Goal: Task Accomplishment & Management: Use online tool/utility

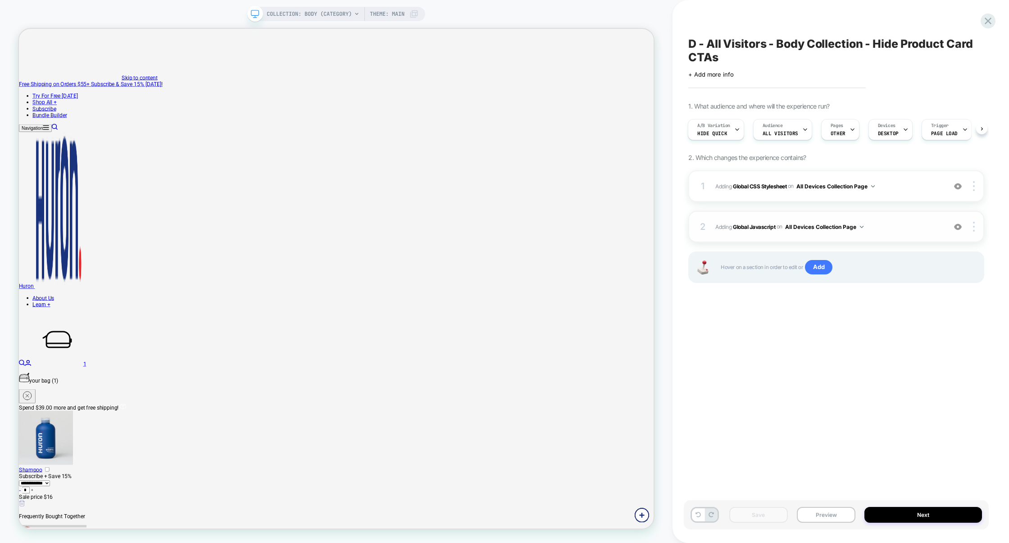
click at [894, 223] on span "Adding Global Javascript on All Devices Collection Page" at bounding box center [828, 226] width 226 height 11
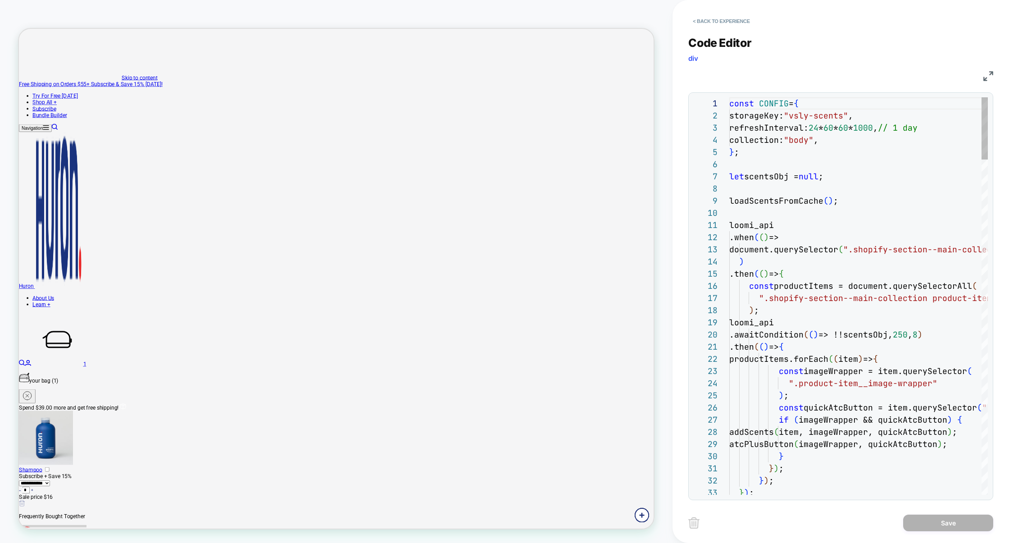
scroll to position [122, 0]
click at [986, 77] on img at bounding box center [988, 76] width 10 height 10
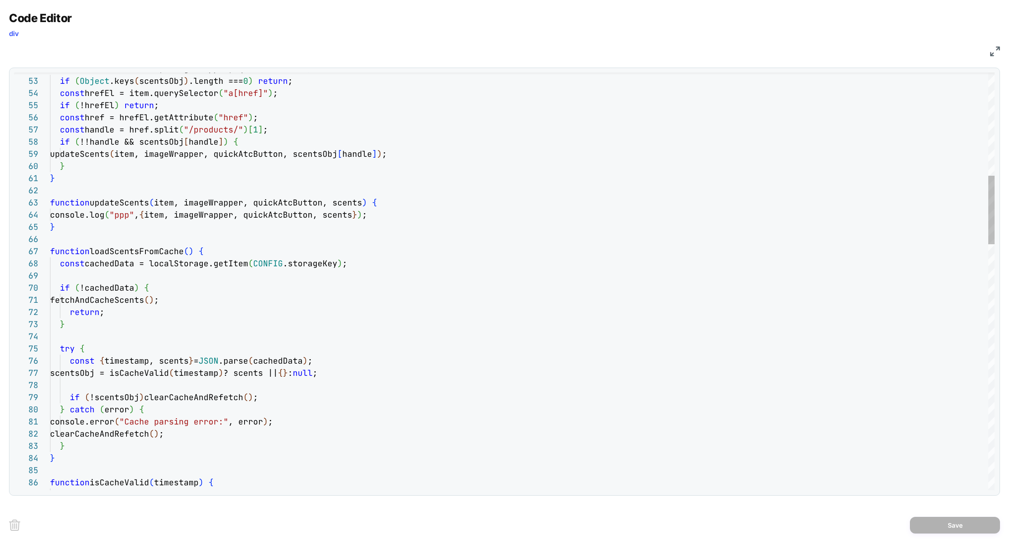
scroll to position [36, 335]
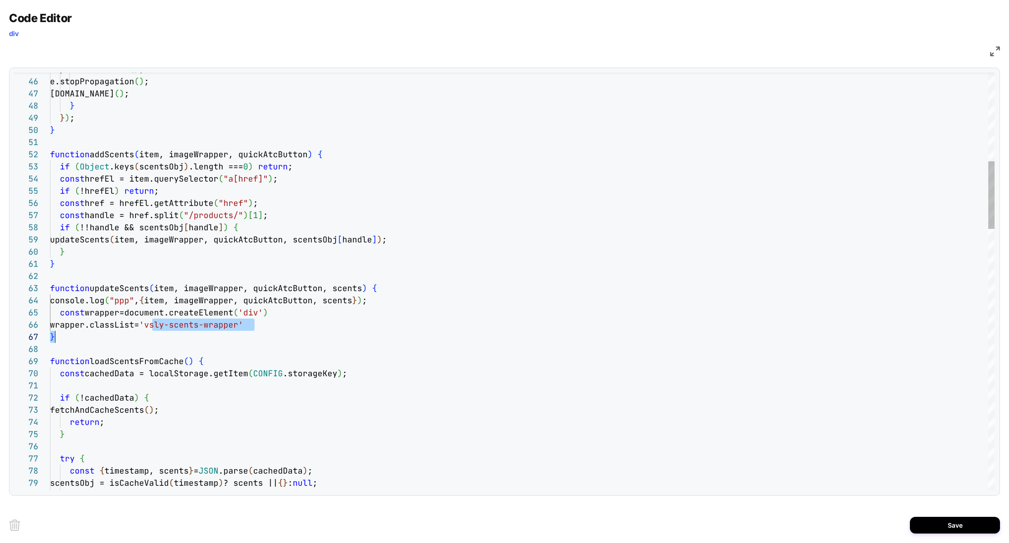
scroll to position [60, 195]
drag, startPoint x: 153, startPoint y: 326, endPoint x: 246, endPoint y: 327, distance: 93.7
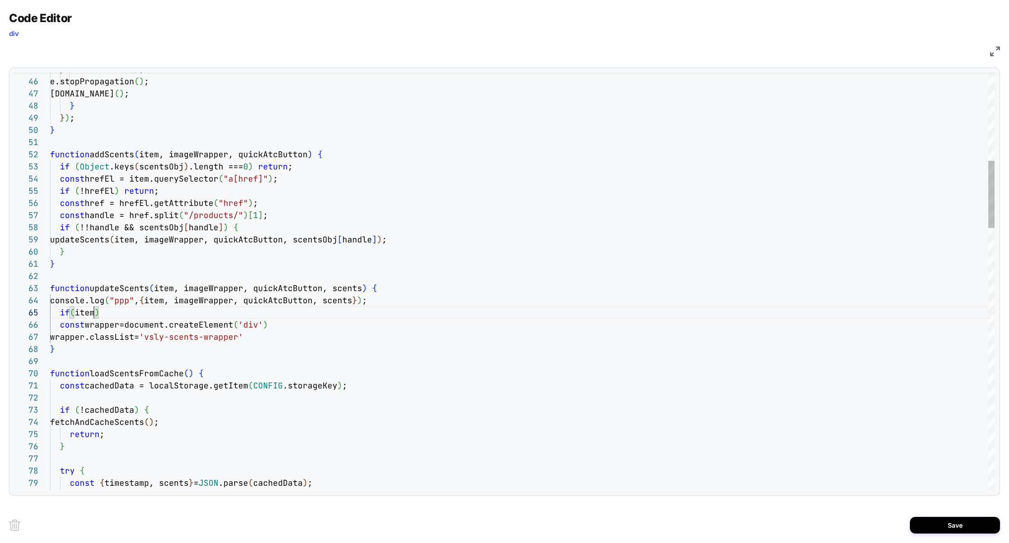
scroll to position [49, 44]
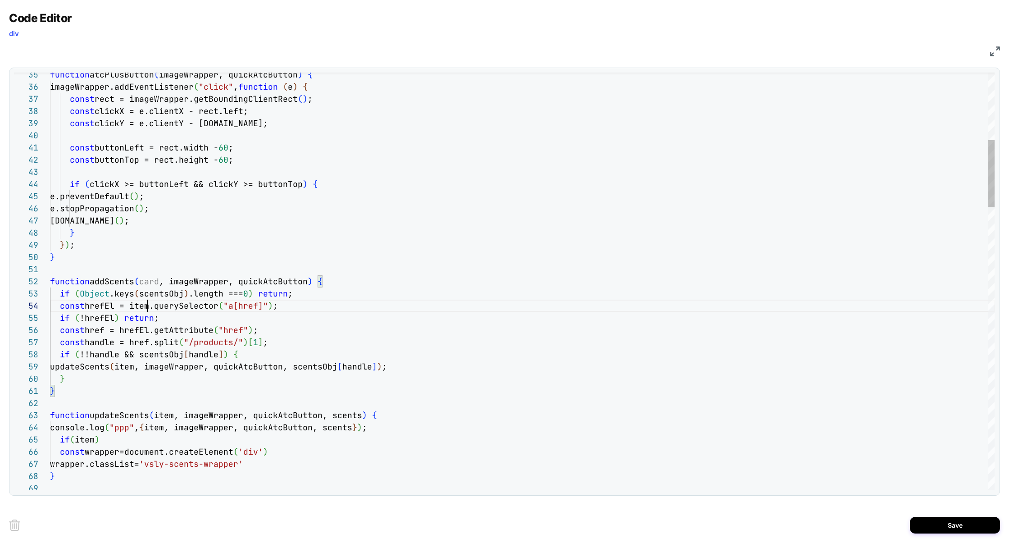
scroll to position [36, 102]
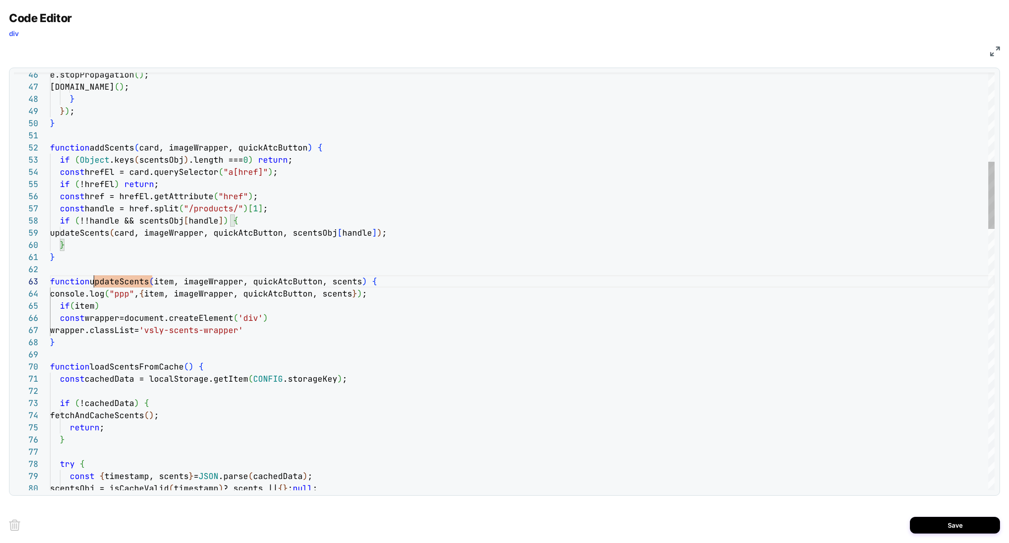
scroll to position [24, 44]
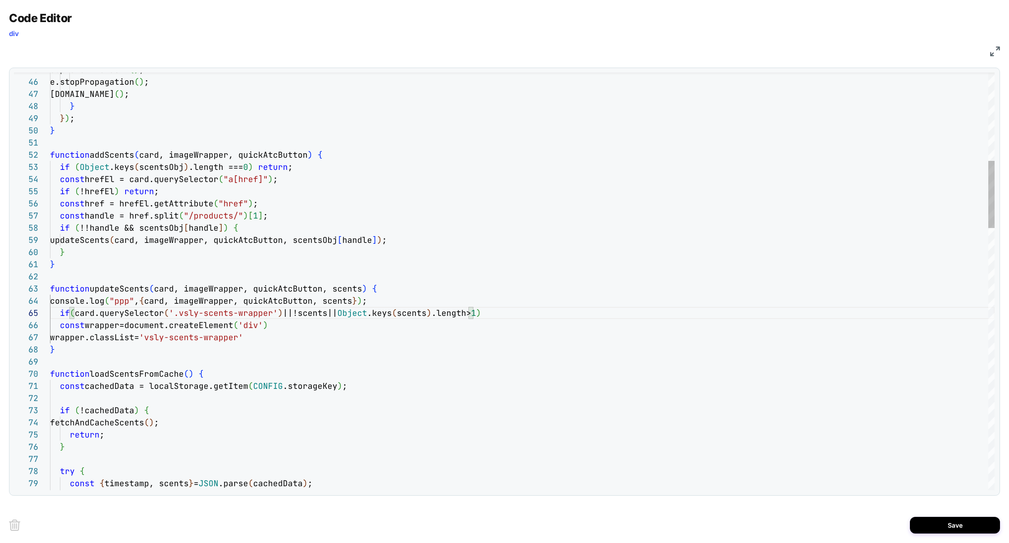
scroll to position [49, 413]
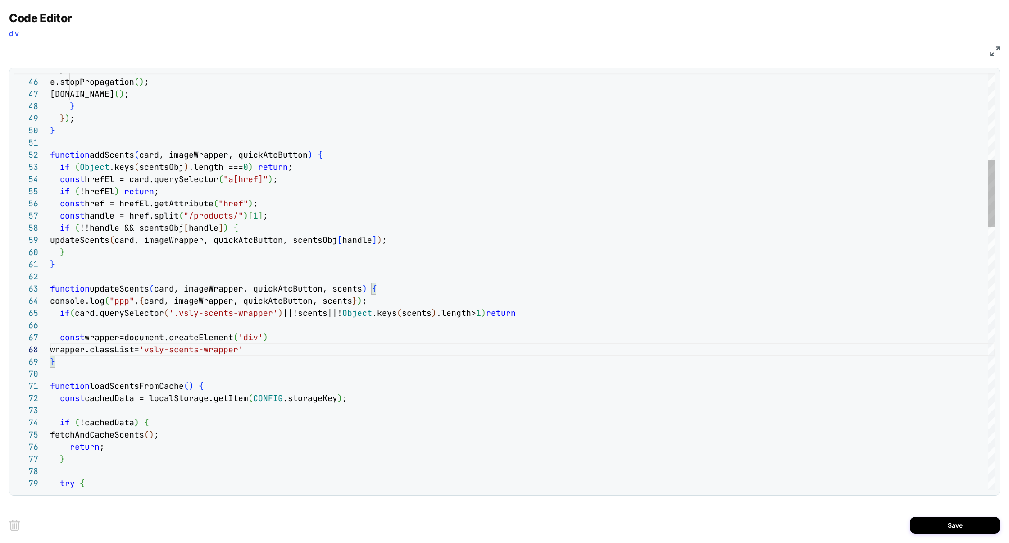
scroll to position [85, 199]
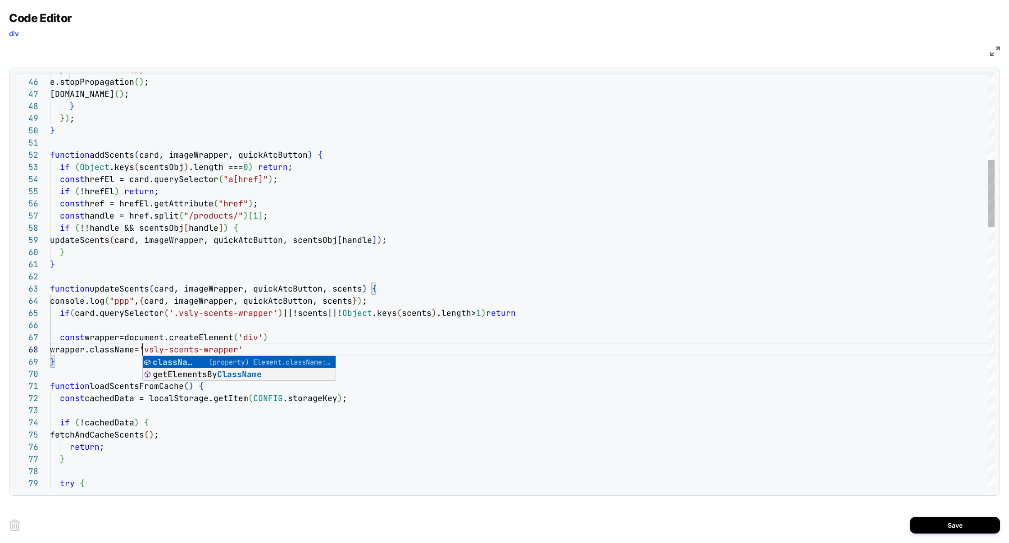
scroll to position [85, 92]
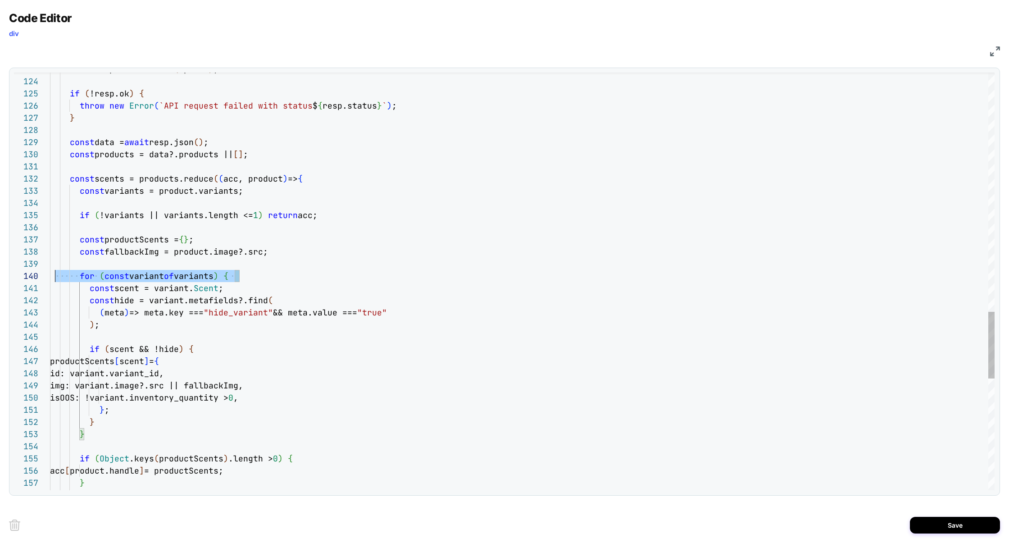
scroll to position [109, 0]
drag, startPoint x: 247, startPoint y: 277, endPoint x: 43, endPoint y: 277, distance: 204.4
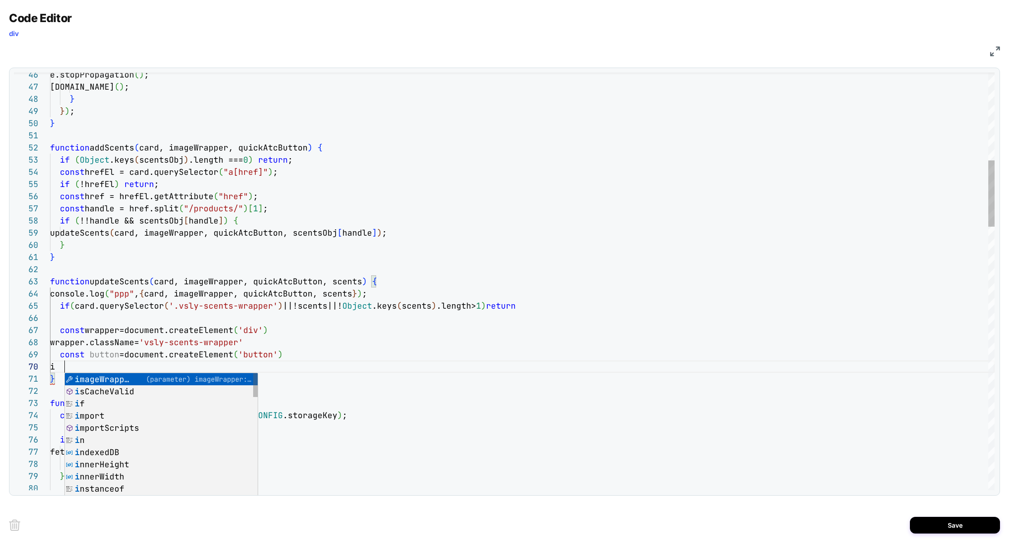
scroll to position [109, 10]
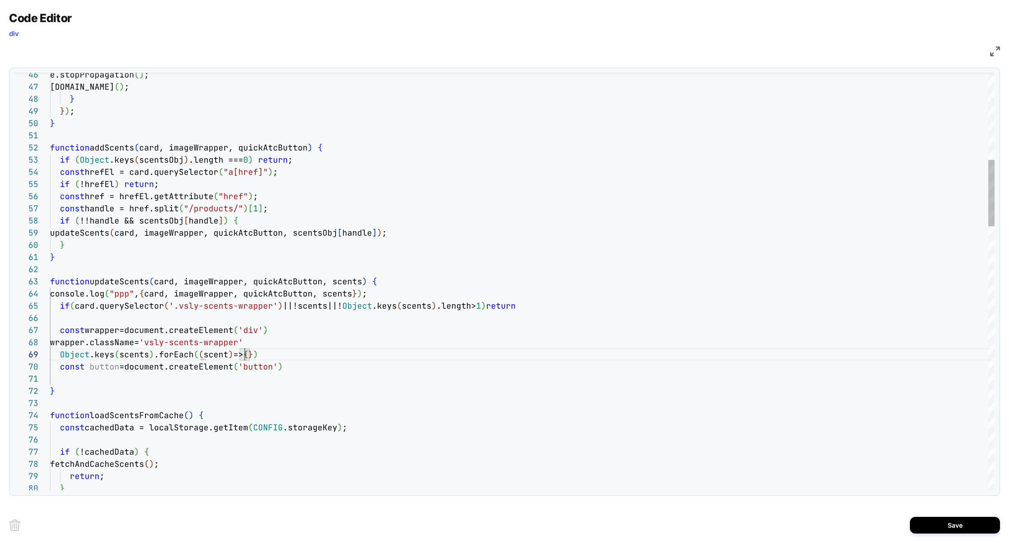
scroll to position [109, 19]
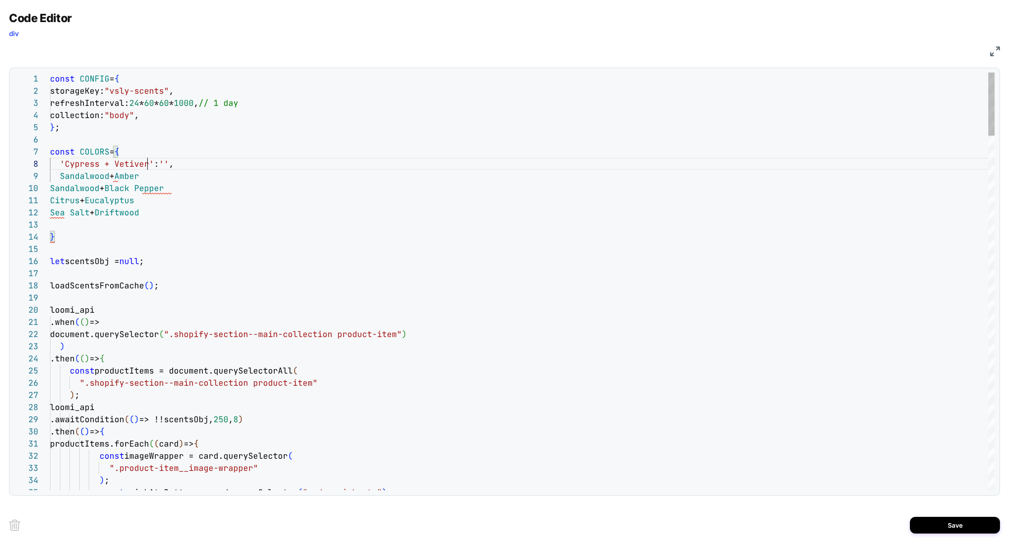
scroll to position [85, 122]
drag, startPoint x: 149, startPoint y: 164, endPoint x: 181, endPoint y: 165, distance: 31.5
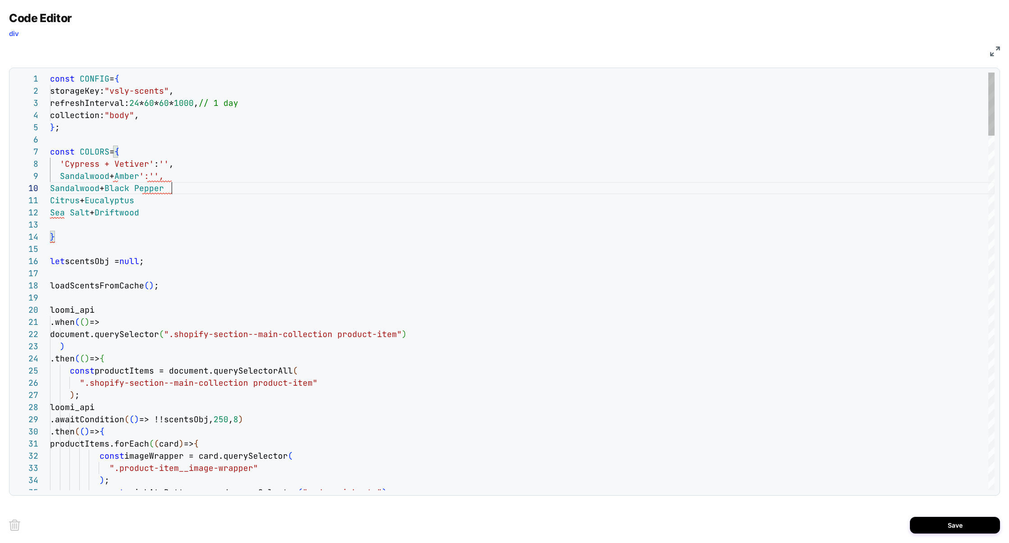
scroll to position [109, 146]
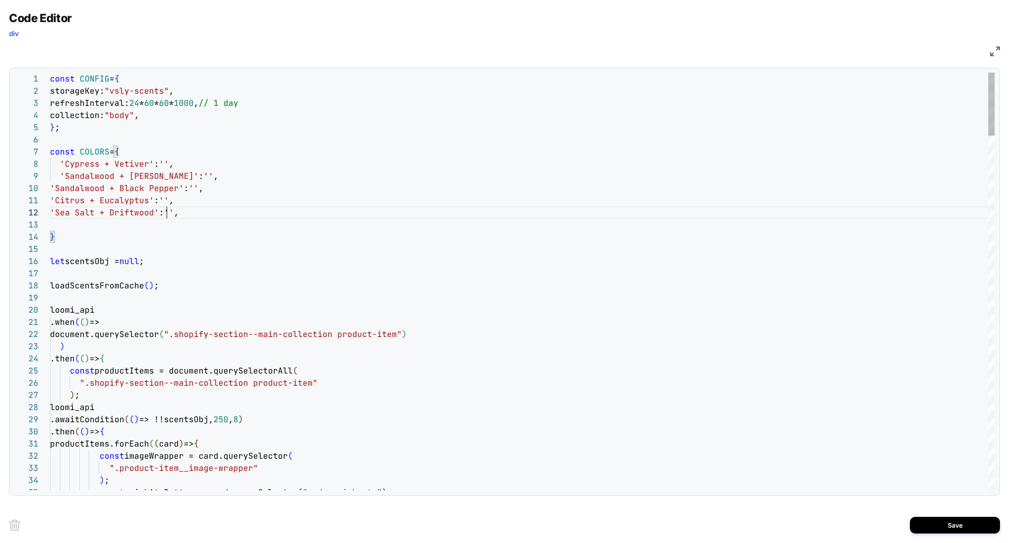
scroll to position [12, 116]
drag, startPoint x: 163, startPoint y: 211, endPoint x: 315, endPoint y: 209, distance: 152.7
drag, startPoint x: 158, startPoint y: 163, endPoint x: 164, endPoint y: 163, distance: 6.8
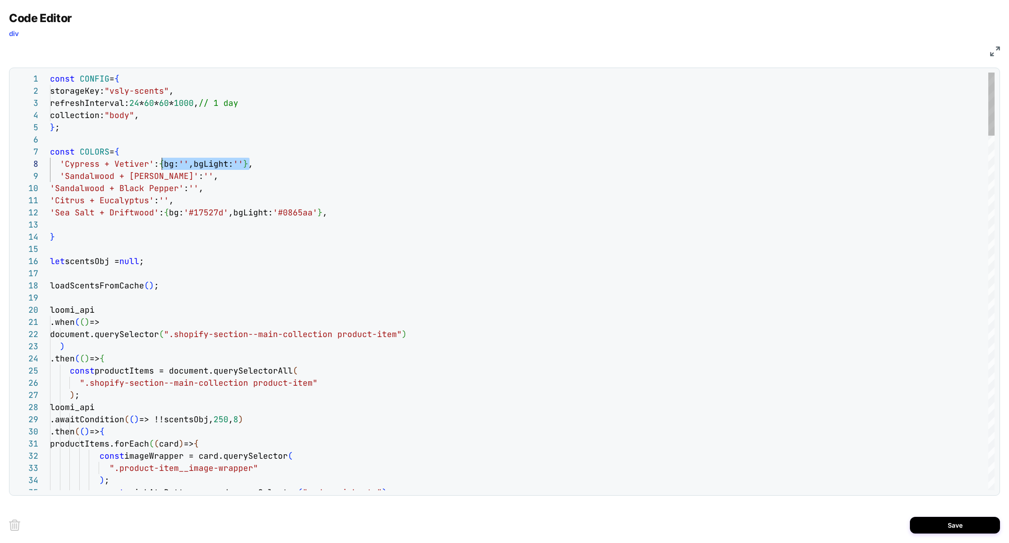
scroll to position [85, 107]
drag, startPoint x: 299, startPoint y: 164, endPoint x: 159, endPoint y: 166, distance: 140.1
click at [159, 166] on div "'Cypress + Vetiver' : { bg: '' ,bgLight: '' } ," at bounding box center [522, 164] width 944 height 12
drag, startPoint x: 164, startPoint y: 175, endPoint x: 182, endPoint y: 175, distance: 18.5
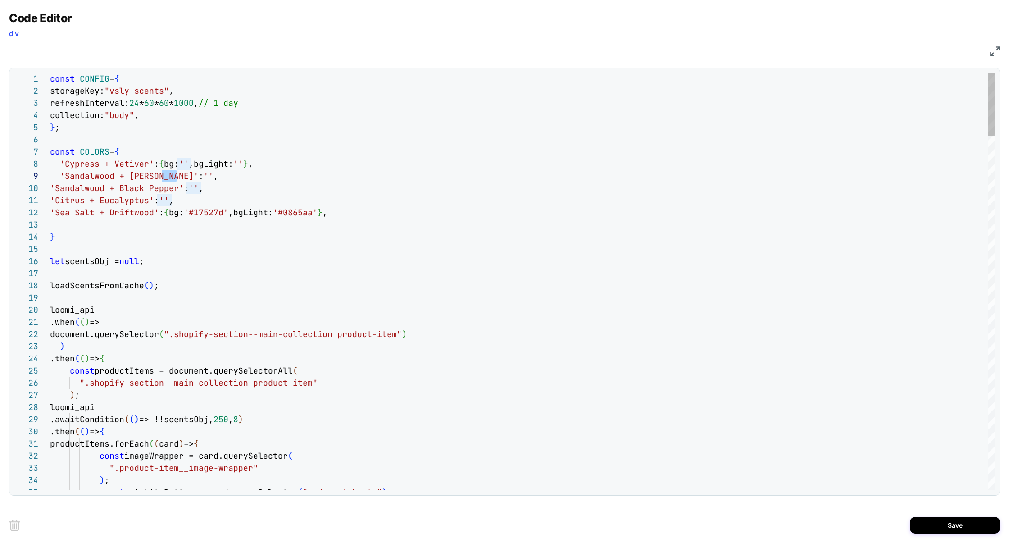
click at [184, 175] on div "'Sandalwood + [PERSON_NAME]' : '' ," at bounding box center [522, 176] width 944 height 12
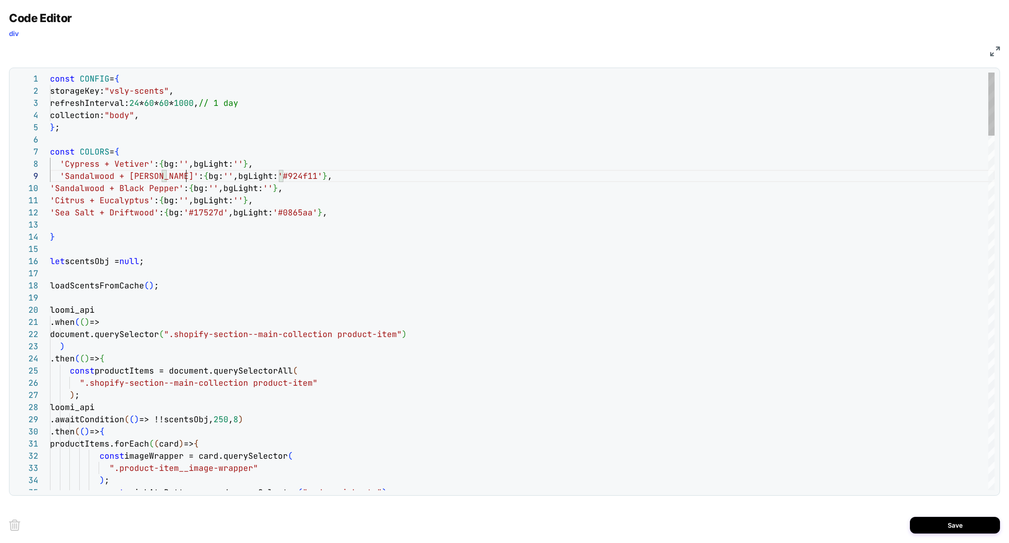
drag, startPoint x: 161, startPoint y: 179, endPoint x: 346, endPoint y: 180, distance: 184.6
drag, startPoint x: 187, startPoint y: 186, endPoint x: 358, endPoint y: 192, distance: 170.3
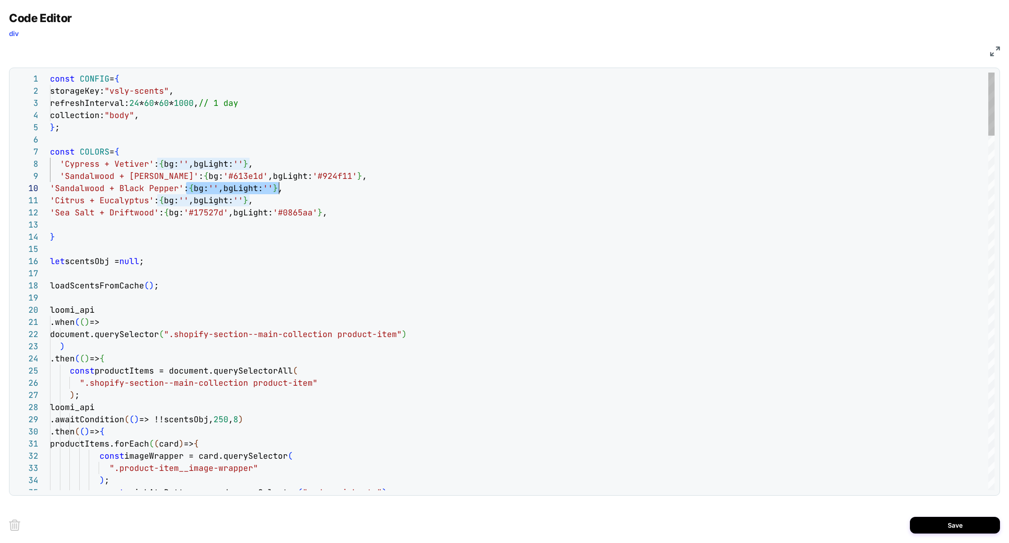
click at [358, 193] on div "'Sandalwood + Black Pepper' : { bg: '' ,bgLight: '' } ," at bounding box center [522, 188] width 944 height 12
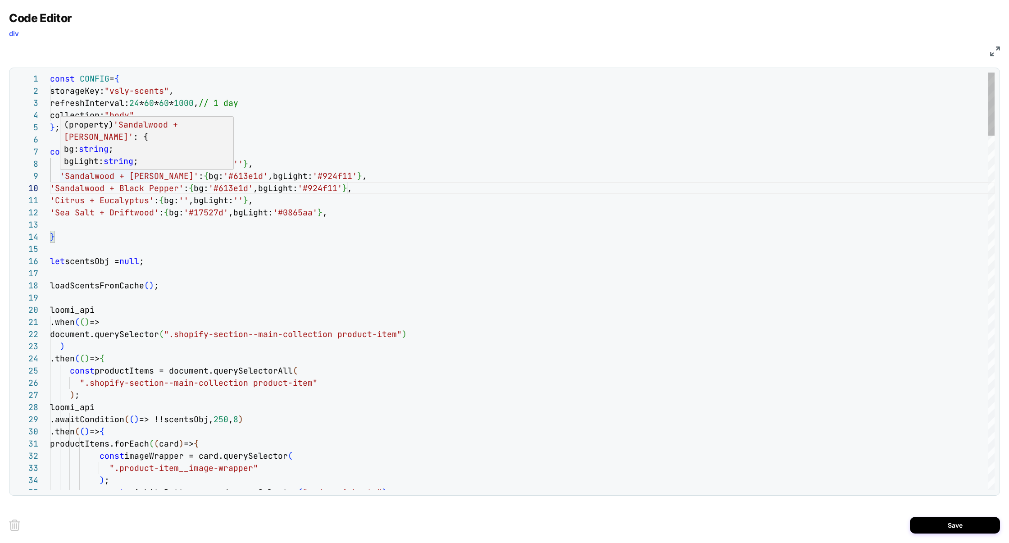
scroll to position [109, 156]
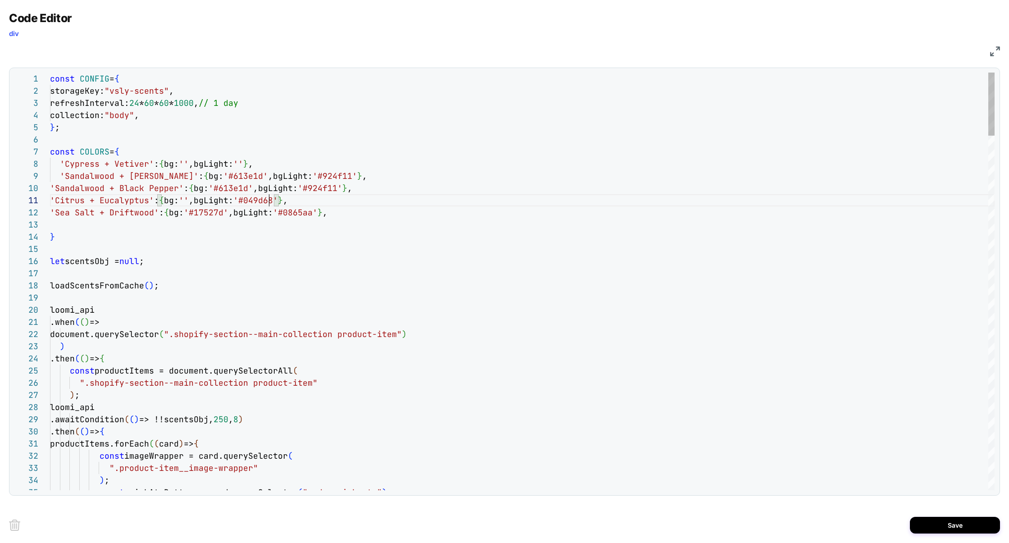
drag, startPoint x: 158, startPoint y: 199, endPoint x: 326, endPoint y: 199, distance: 168.0
click at [326, 199] on div "'Citrus + Eucalyptus' : { bg: '#007b4a' ,bgLight: '#049d68' } ," at bounding box center [522, 200] width 944 height 12
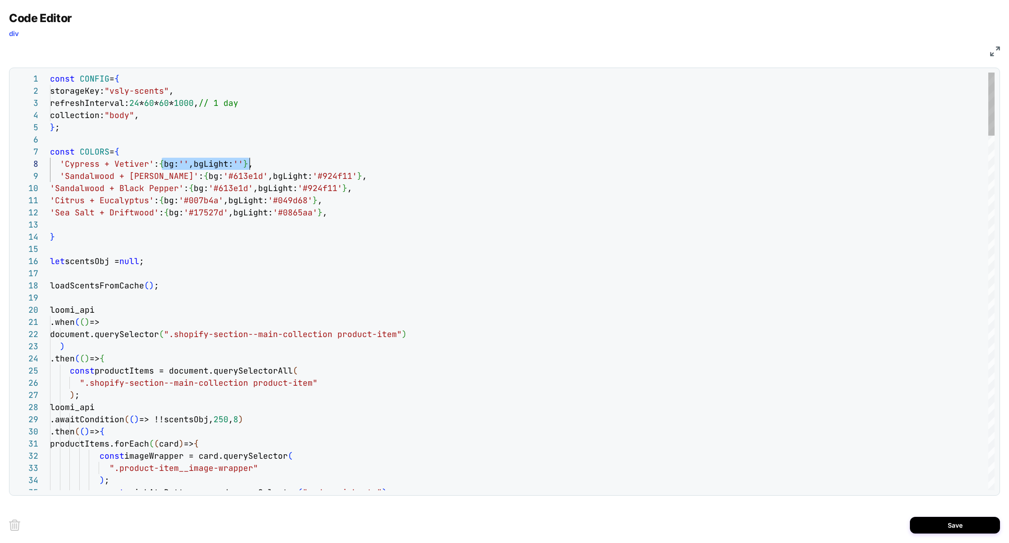
drag, startPoint x: 160, startPoint y: 163, endPoint x: 298, endPoint y: 162, distance: 137.8
click at [298, 163] on div "'Cypress + Vetiver' : { bg: '' ,bgLight: '' } ," at bounding box center [522, 164] width 944 height 12
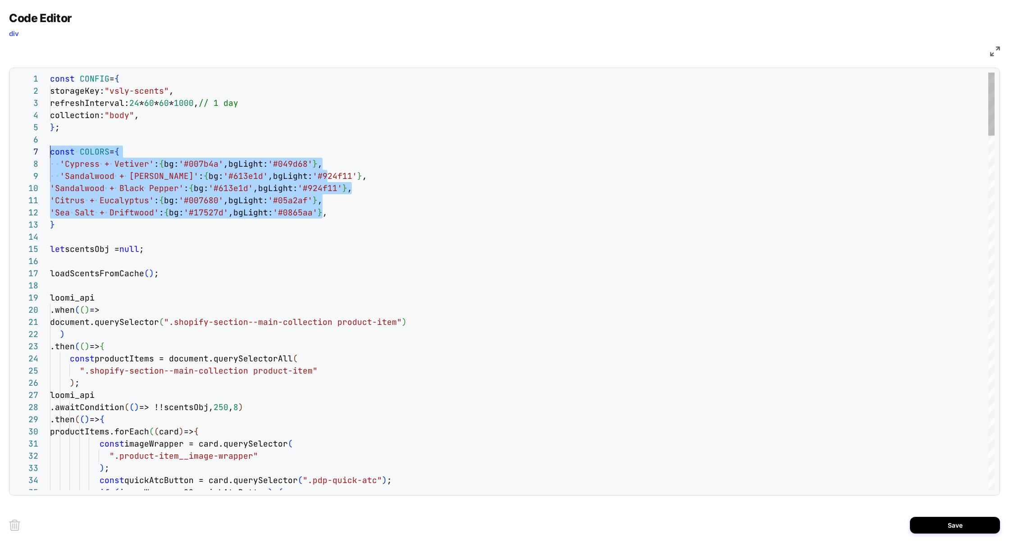
scroll to position [85, 0]
drag, startPoint x: 328, startPoint y: 209, endPoint x: 1, endPoint y: 159, distance: 330.2
click at [1, 160] on div "Code Editor div JS 34 30 31 32 33 25 26 27 28 29 21 22 23 24 17 18 19 20 5 6 15…" at bounding box center [504, 271] width 1009 height 543
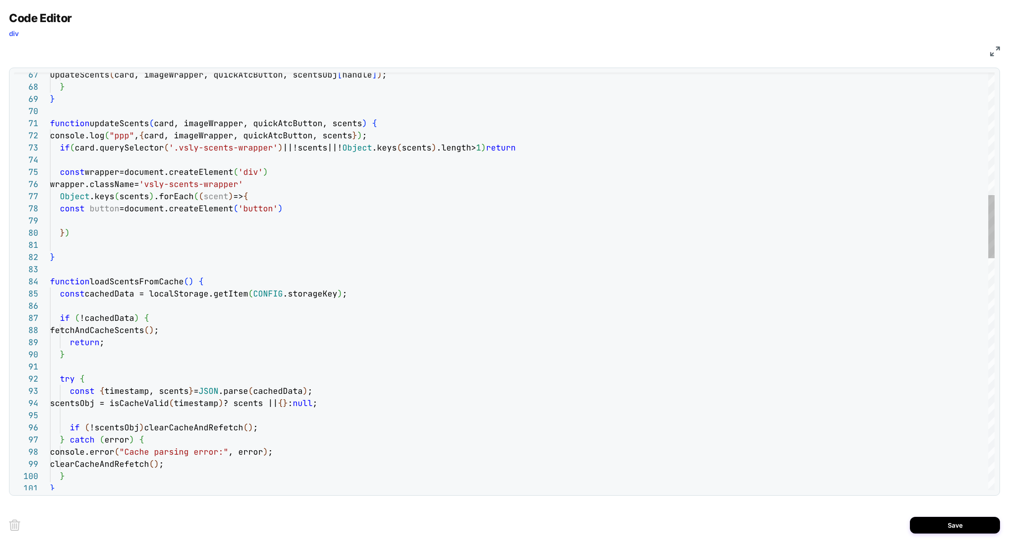
scroll to position [97, 0]
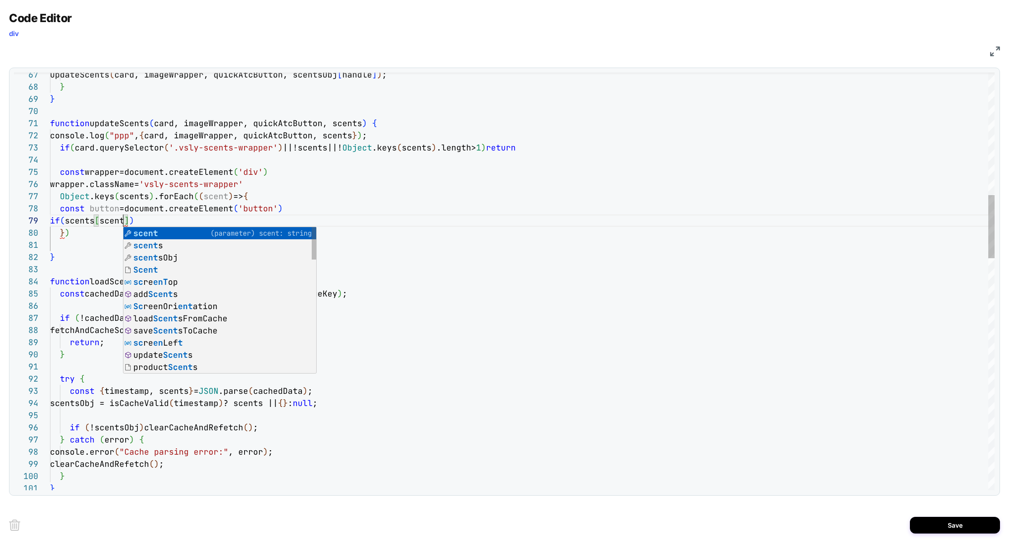
scroll to position [97, 73]
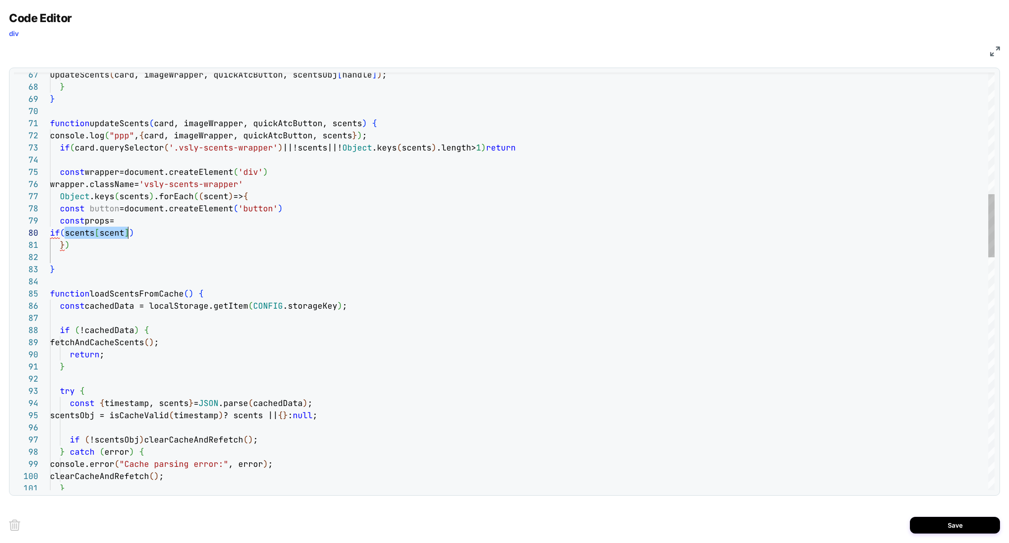
scroll to position [109, 78]
drag, startPoint x: 65, startPoint y: 234, endPoint x: 126, endPoint y: 234, distance: 60.3
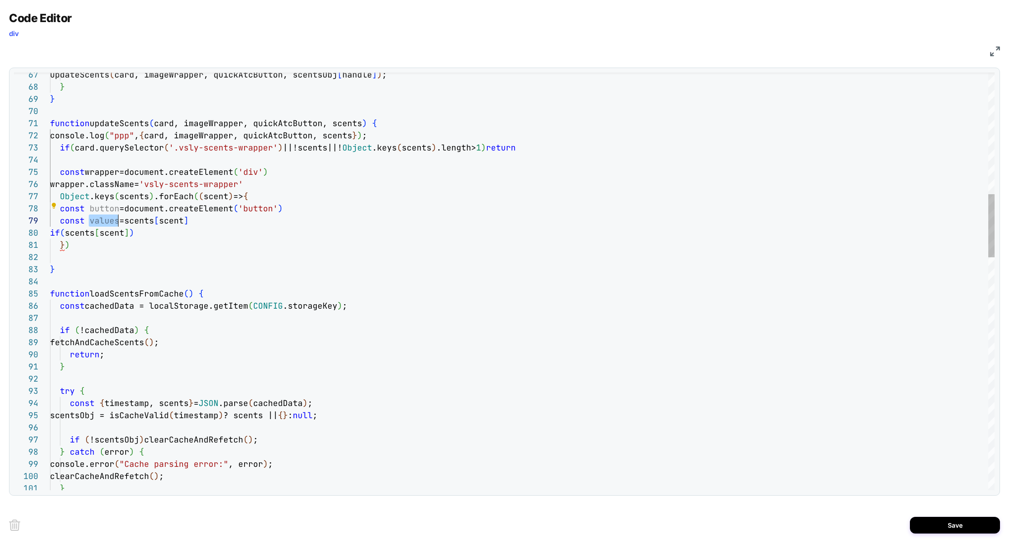
drag, startPoint x: 65, startPoint y: 233, endPoint x: 127, endPoint y: 231, distance: 62.6
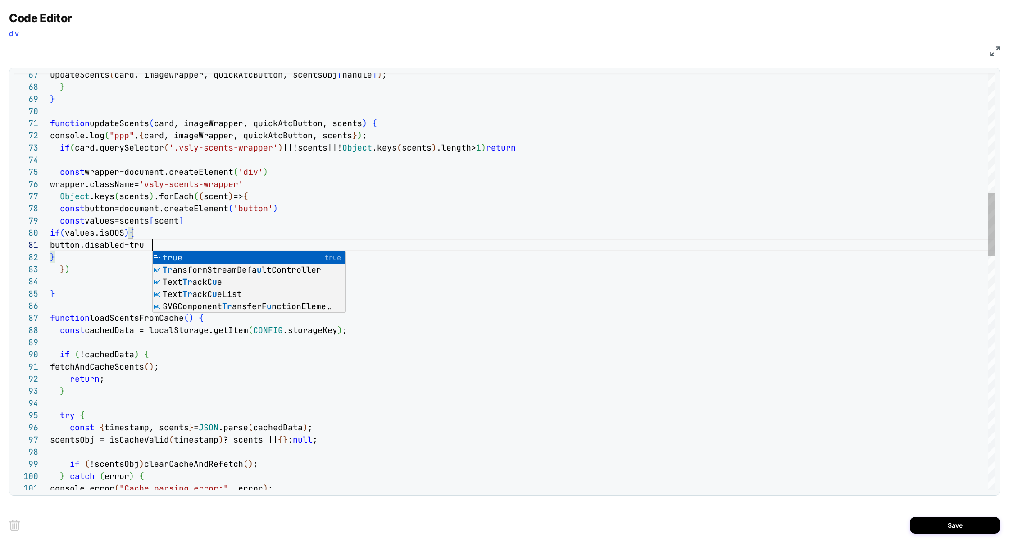
scroll to position [0, 107]
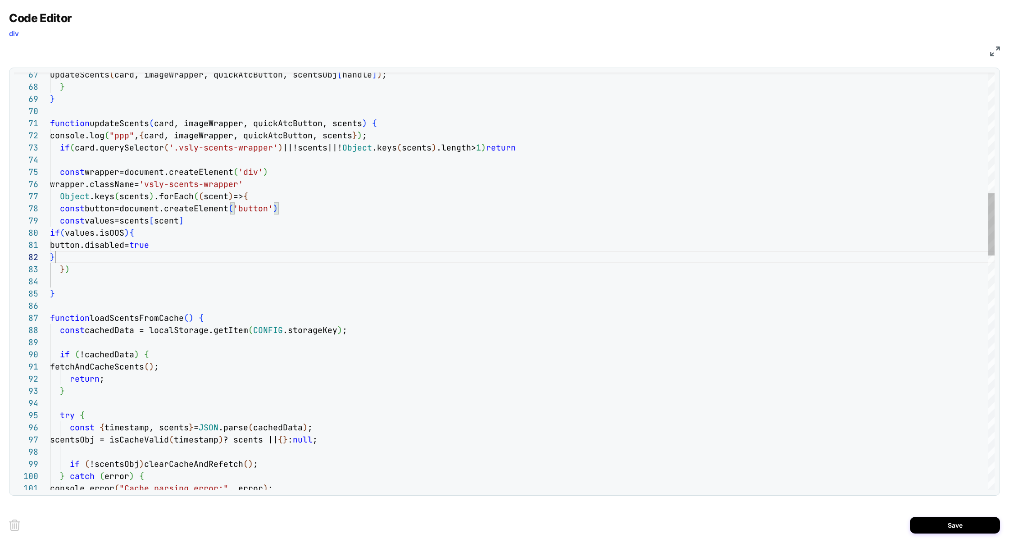
scroll to position [12, 5]
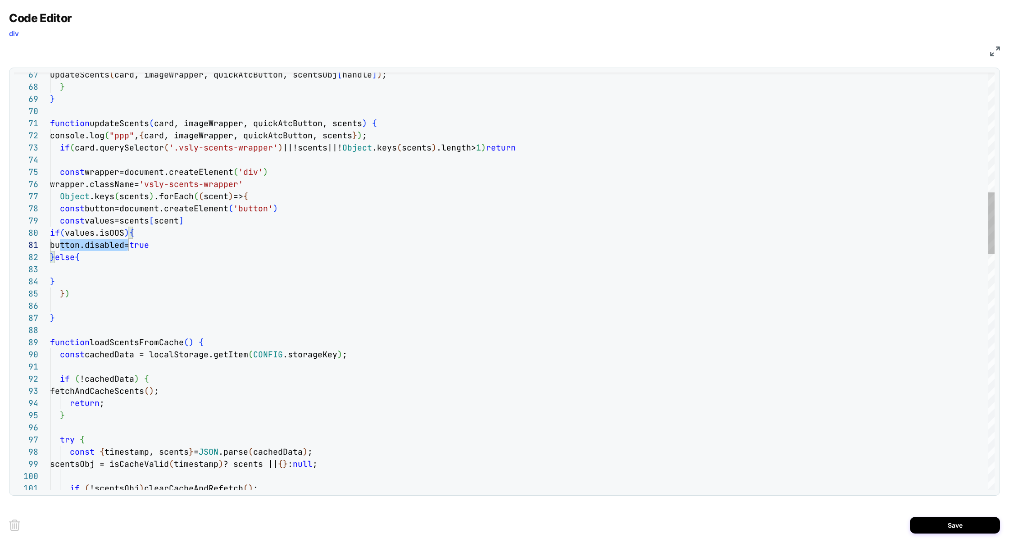
scroll to position [0, 83]
drag, startPoint x: 61, startPoint y: 248, endPoint x: 131, endPoint y: 246, distance: 70.7
click at [129, 246] on span "button.disabled=" at bounding box center [89, 245] width 79 height 10
drag, startPoint x: 63, startPoint y: 277, endPoint x: 47, endPoint y: 237, distance: 43.2
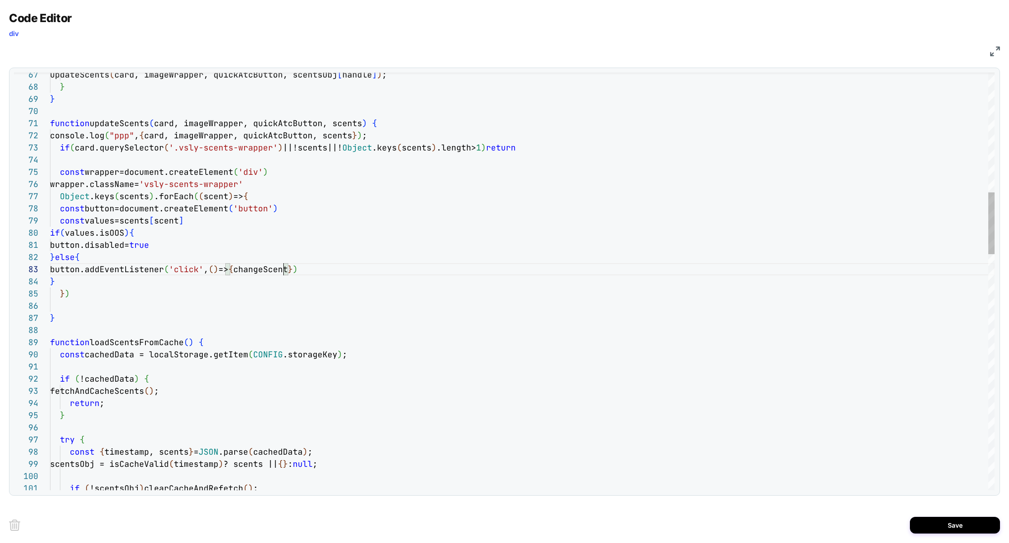
scroll to position [24, 238]
drag, startPoint x: 186, startPoint y: 127, endPoint x: 324, endPoint y: 124, distance: 137.4
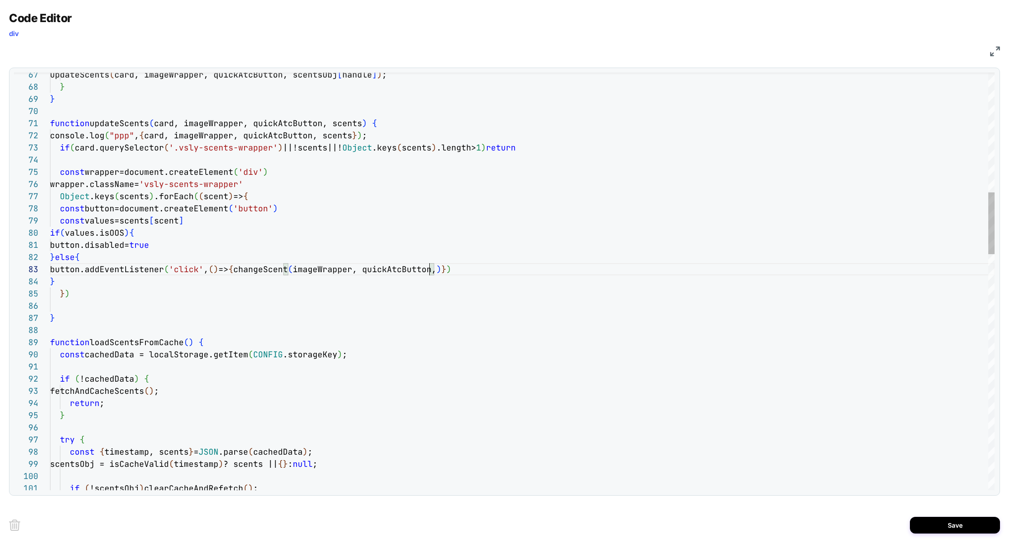
scroll to position [24, 379]
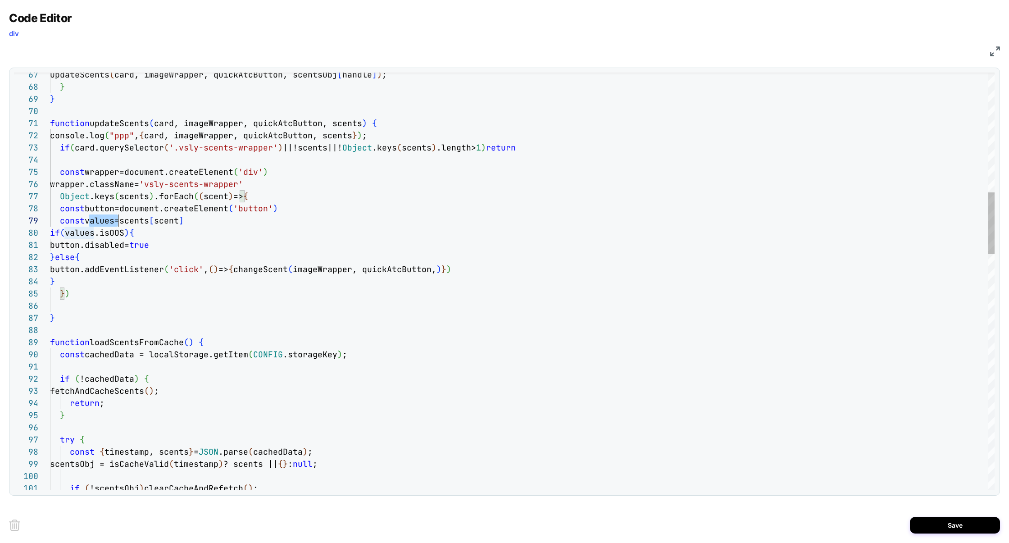
scroll to position [97, 68]
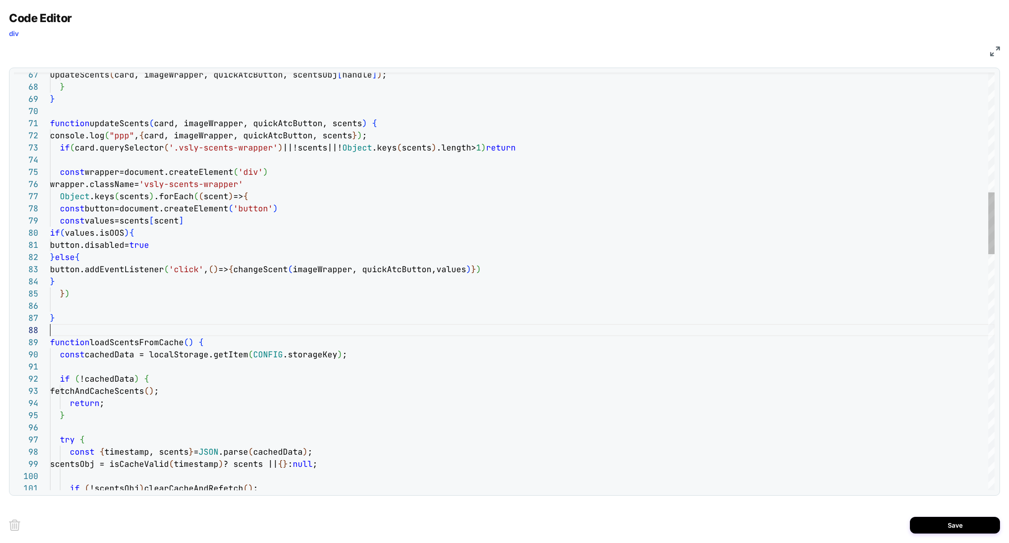
scroll to position [85, 0]
drag, startPoint x: 285, startPoint y: 271, endPoint x: 462, endPoint y: 272, distance: 177.0
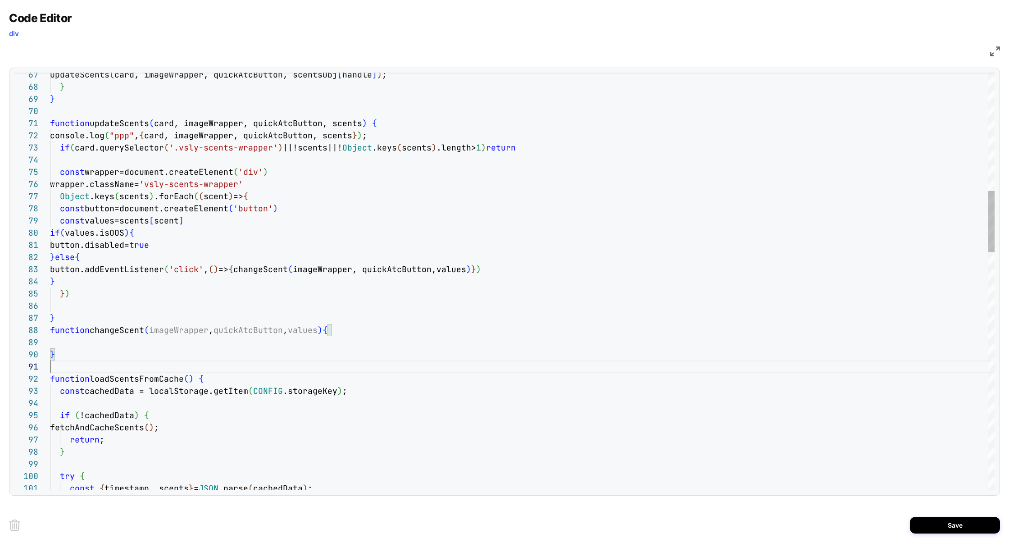
scroll to position [0, 0]
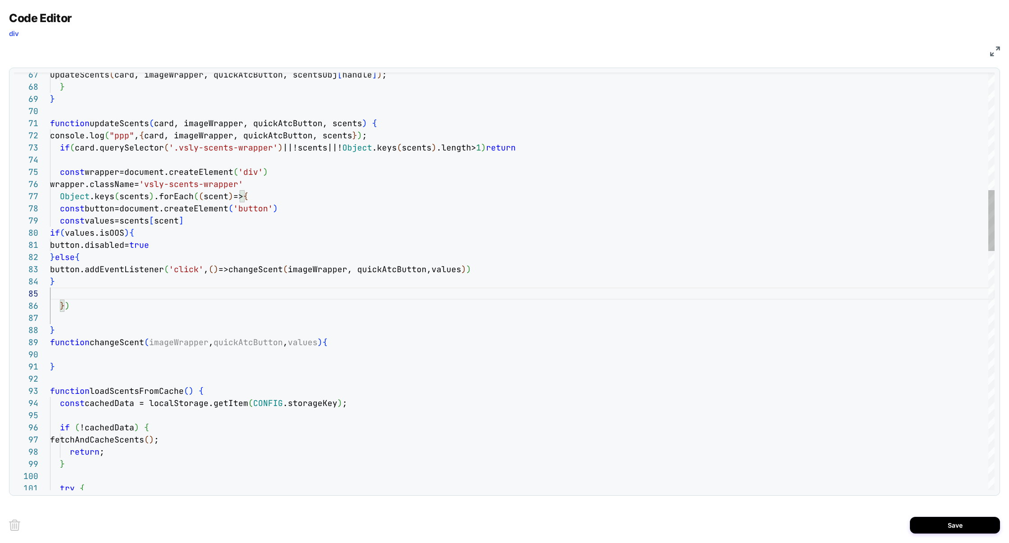
scroll to position [0, 5]
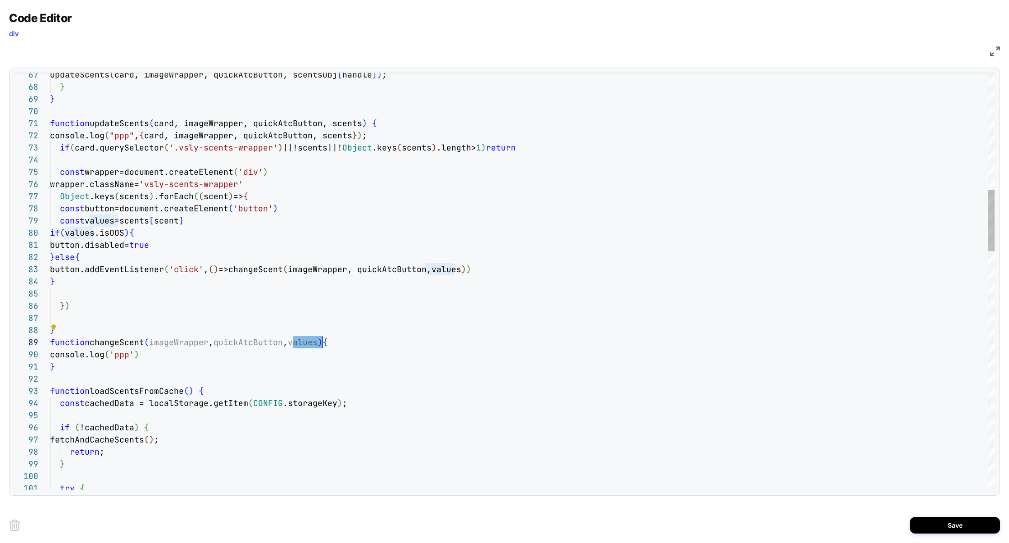
scroll to position [97, 272]
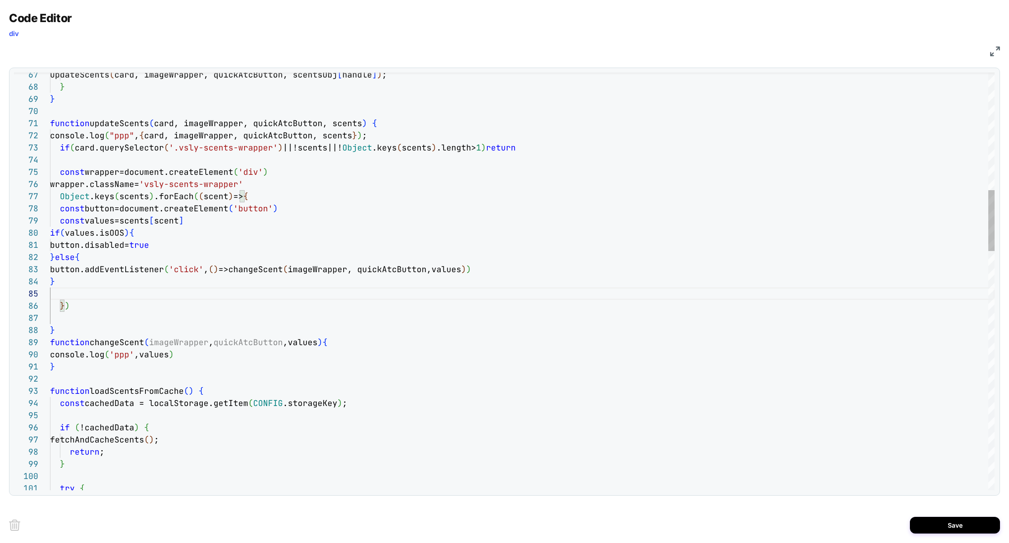
scroll to position [12, 180]
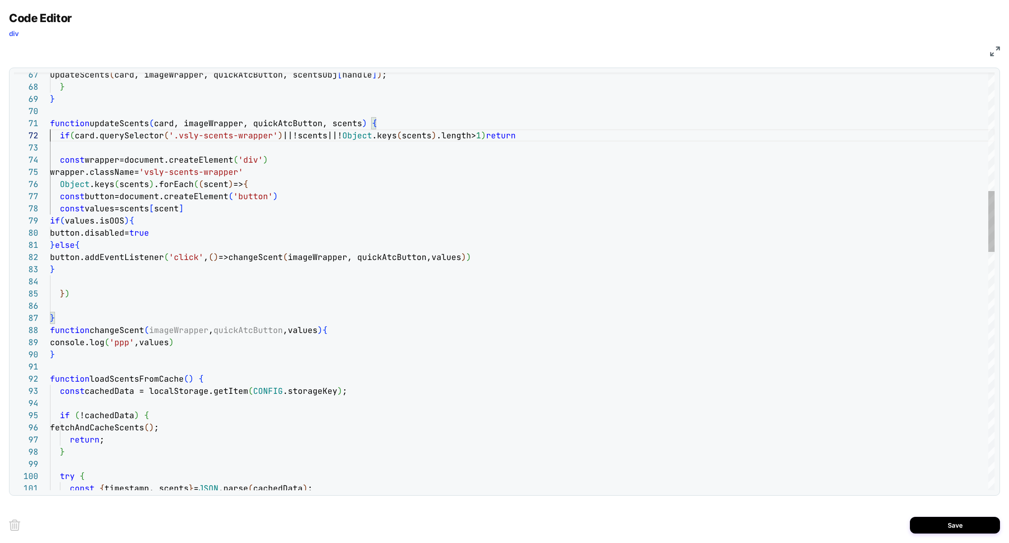
scroll to position [12, 0]
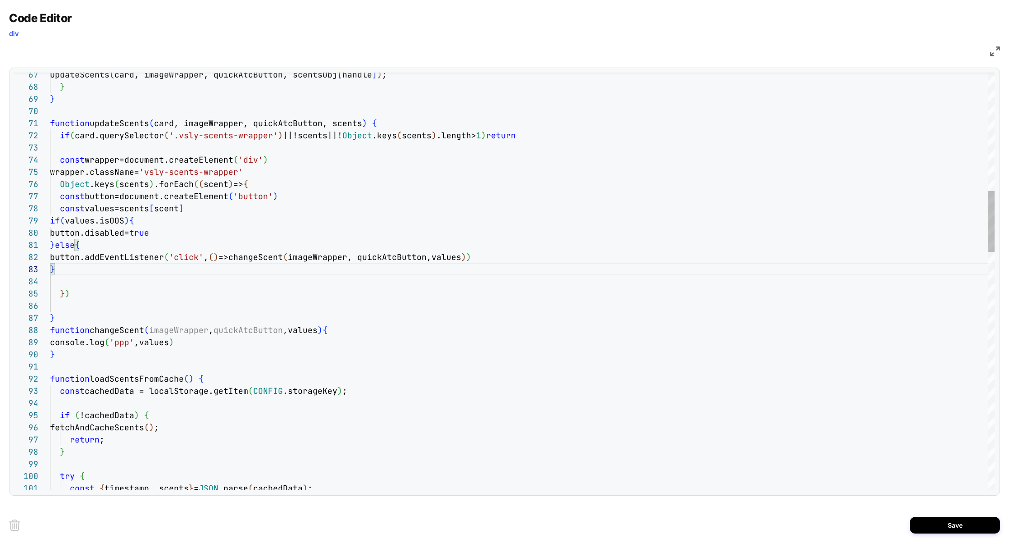
scroll to position [36, 0]
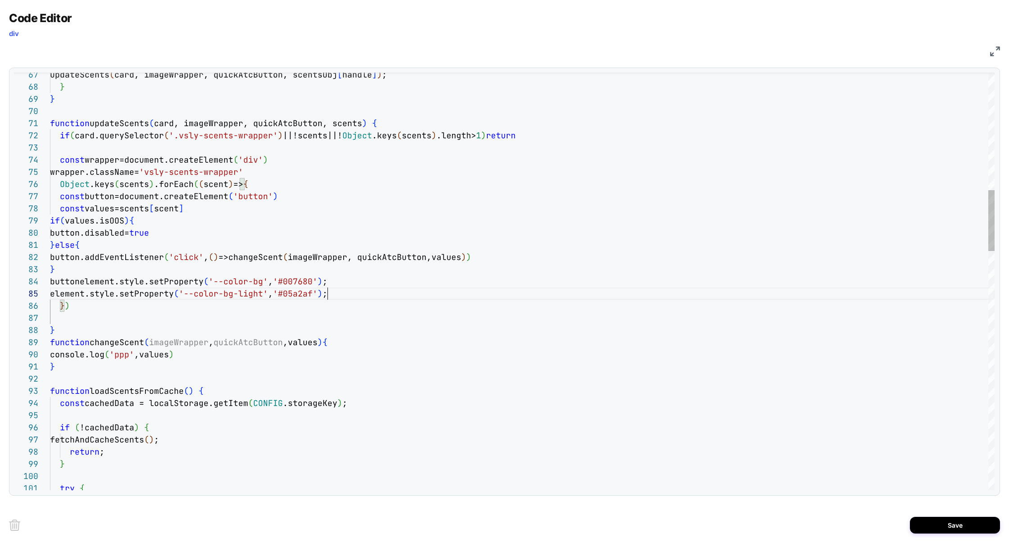
scroll to position [49, 277]
drag, startPoint x: 80, startPoint y: 285, endPoint x: 113, endPoint y: 285, distance: 33.3
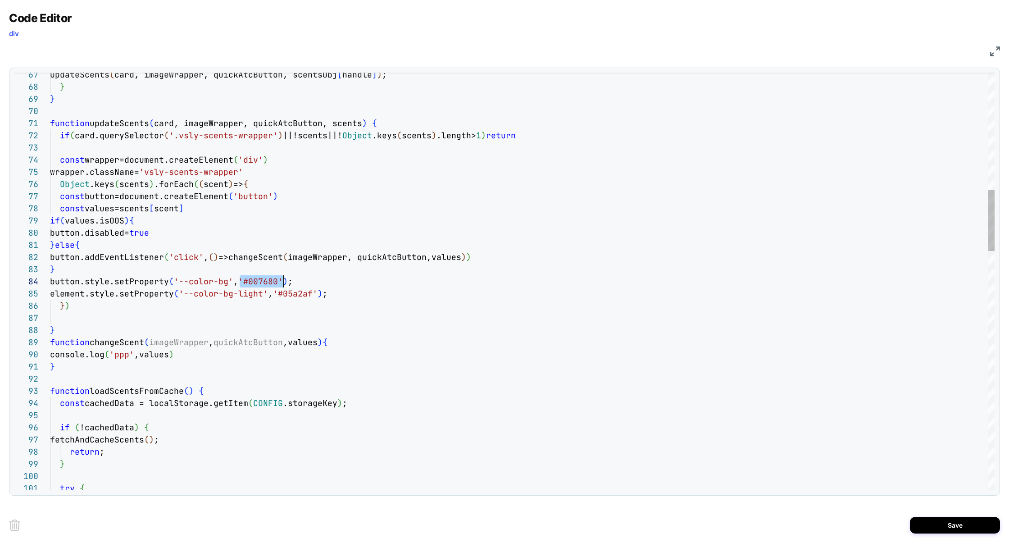
scroll to position [36, 233]
drag, startPoint x: 238, startPoint y: 278, endPoint x: 283, endPoint y: 279, distance: 45.0
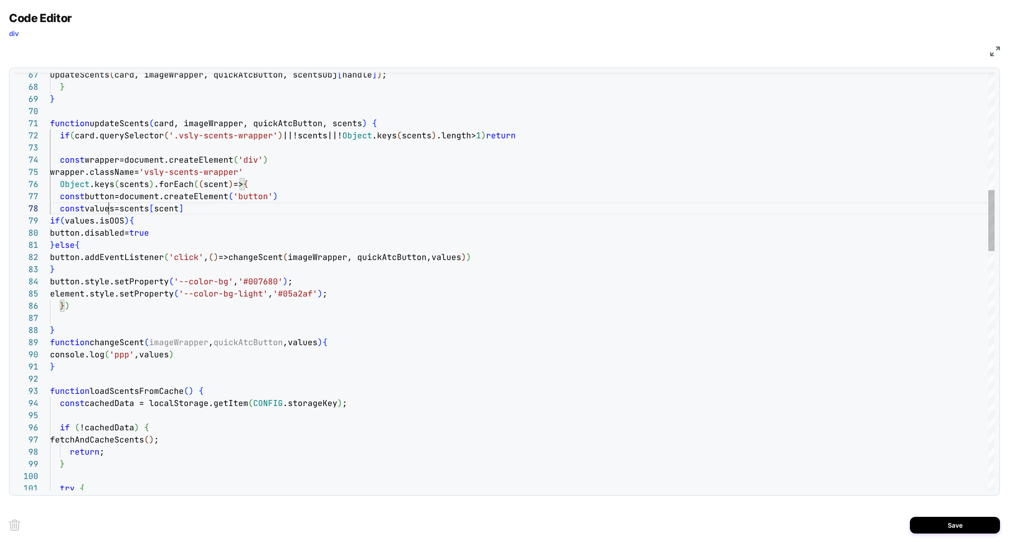
drag, startPoint x: 240, startPoint y: 284, endPoint x: 285, endPoint y: 284, distance: 45.5
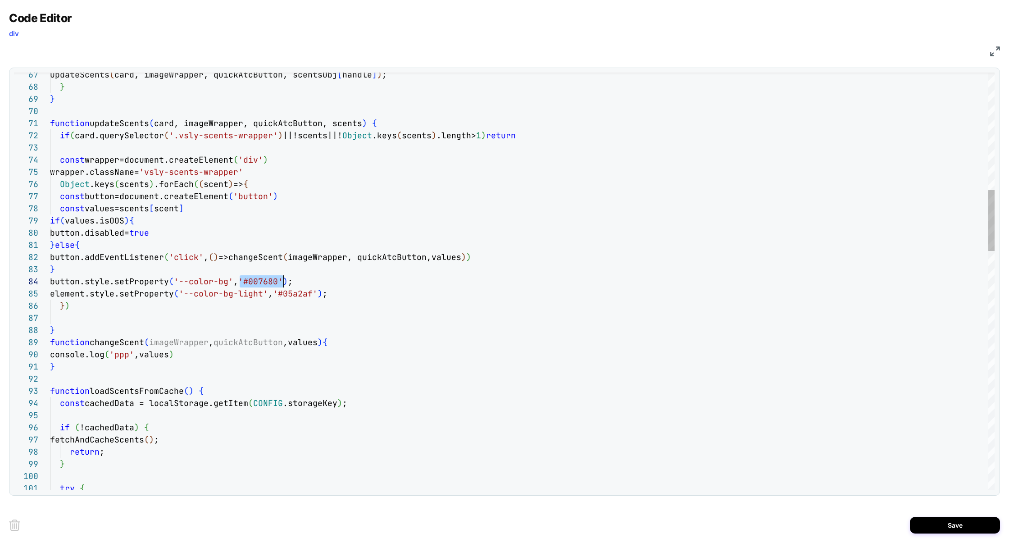
drag, startPoint x: 240, startPoint y: 283, endPoint x: 358, endPoint y: 283, distance: 118.4
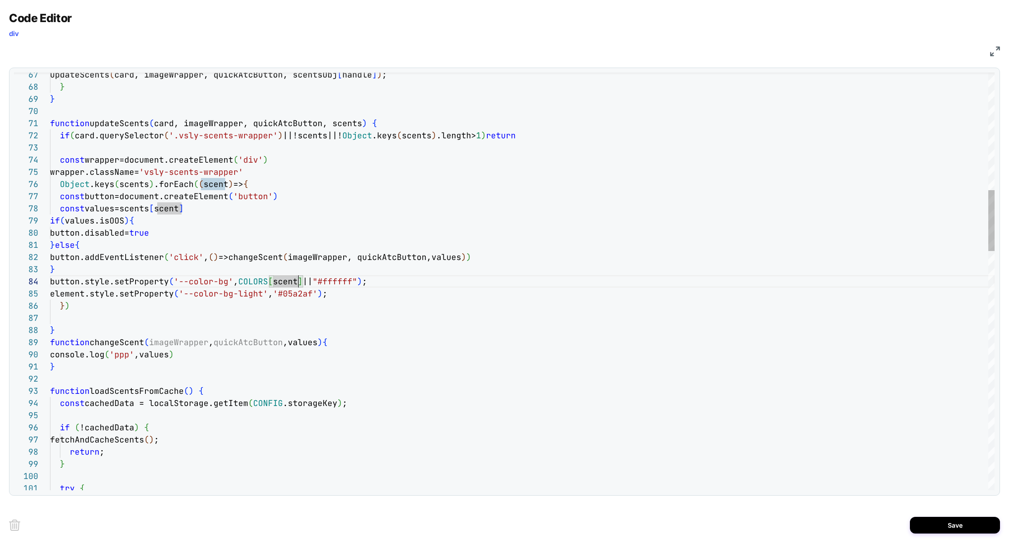
drag, startPoint x: 239, startPoint y: 282, endPoint x: 375, endPoint y: 280, distance: 136.0
click at [375, 280] on span "button.style.setProperty ( '--color-bg' , COLORS [ scent ] ?.bg|| "#ffffff" ) ;" at bounding box center [218, 281] width 337 height 10
drag, startPoint x: 275, startPoint y: 294, endPoint x: 317, endPoint y: 294, distance: 42.3
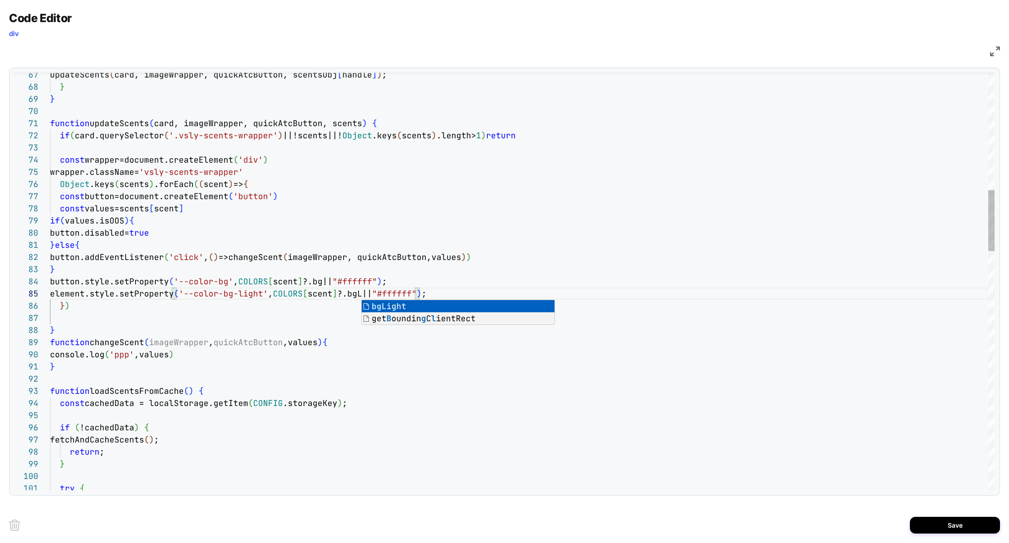
scroll to position [49, 330]
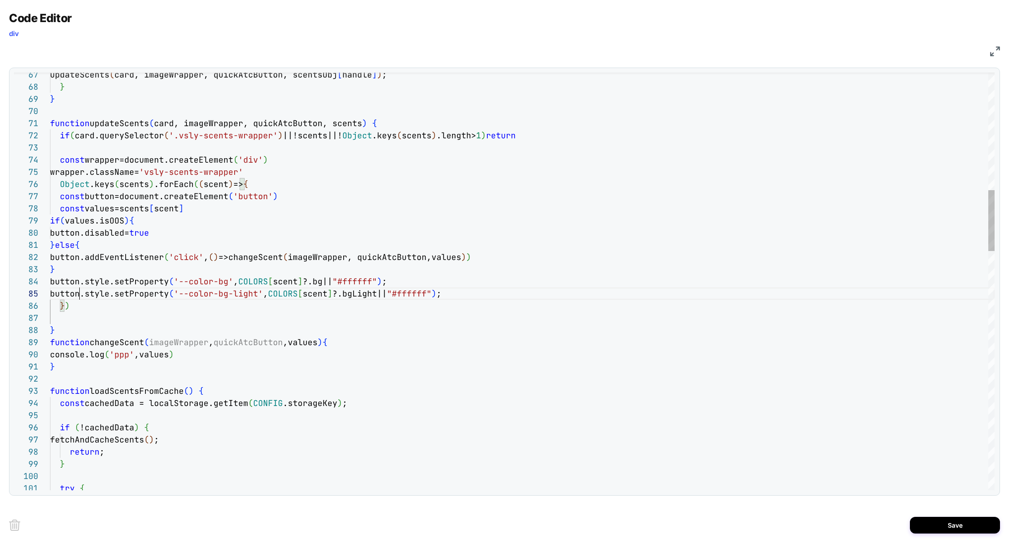
scroll to position [49, 389]
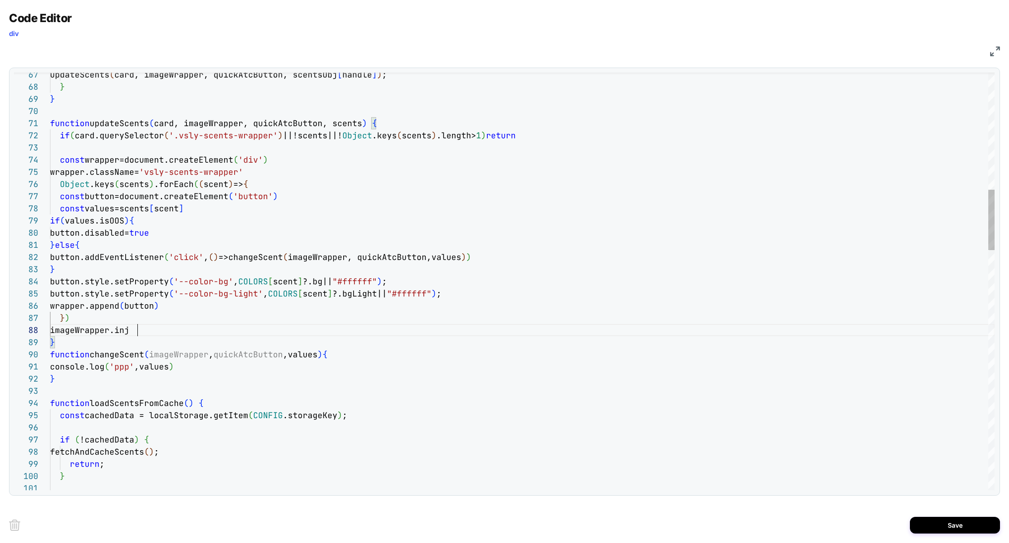
scroll to position [85, 92]
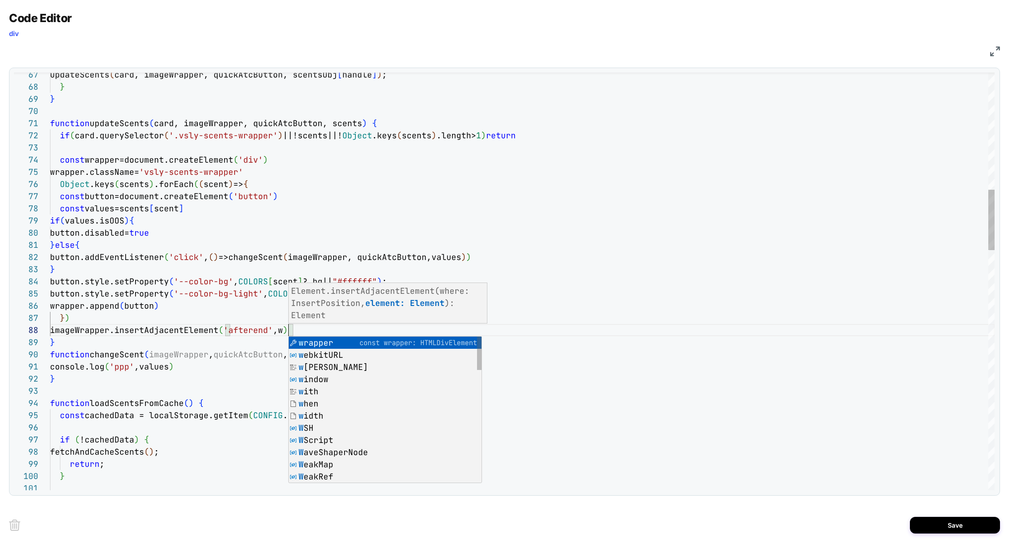
scroll to position [85, 267]
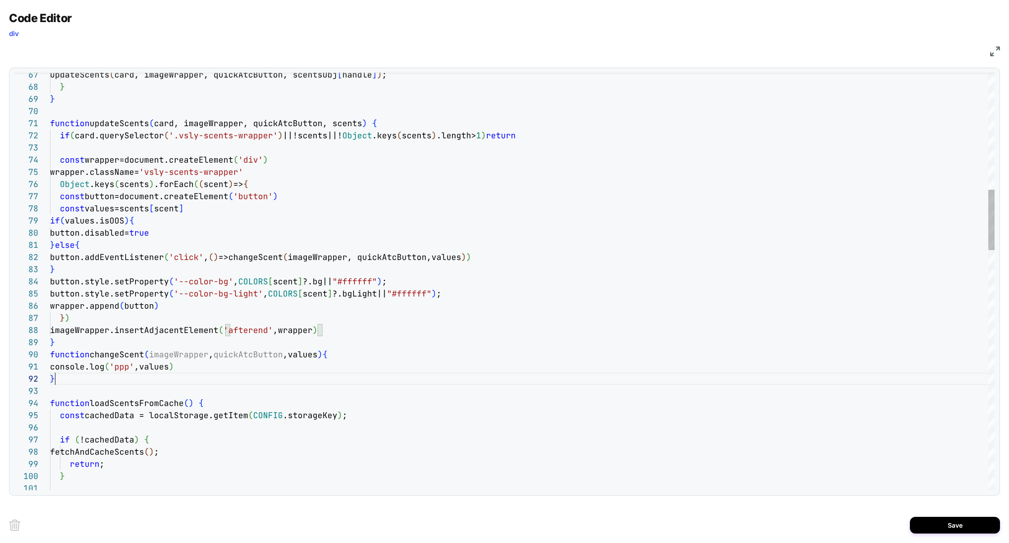
drag, startPoint x: 177, startPoint y: 136, endPoint x: 247, endPoint y: 136, distance: 70.2
drag, startPoint x: 174, startPoint y: 137, endPoint x: 196, endPoint y: 137, distance: 22.1
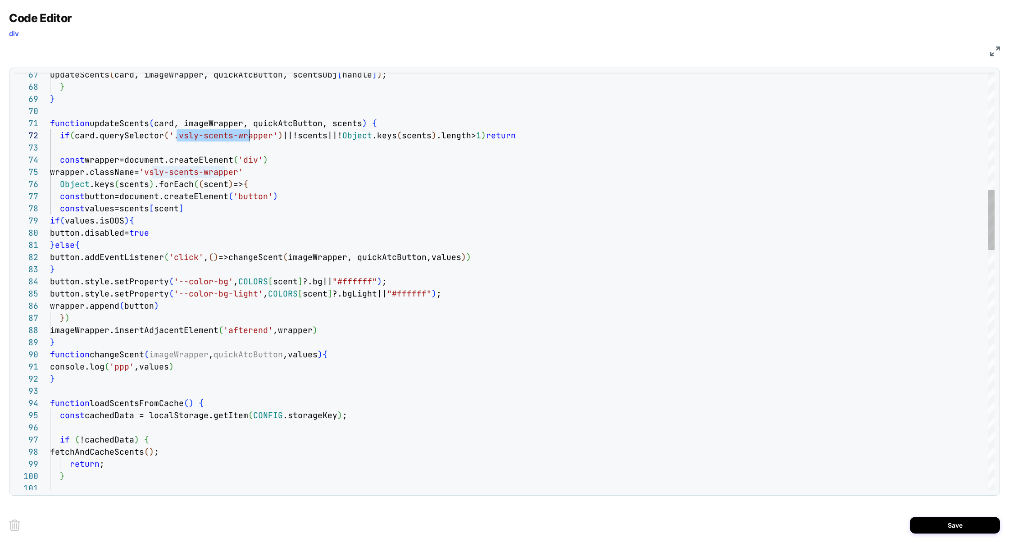
drag, startPoint x: 170, startPoint y: 136, endPoint x: 272, endPoint y: 132, distance: 101.4
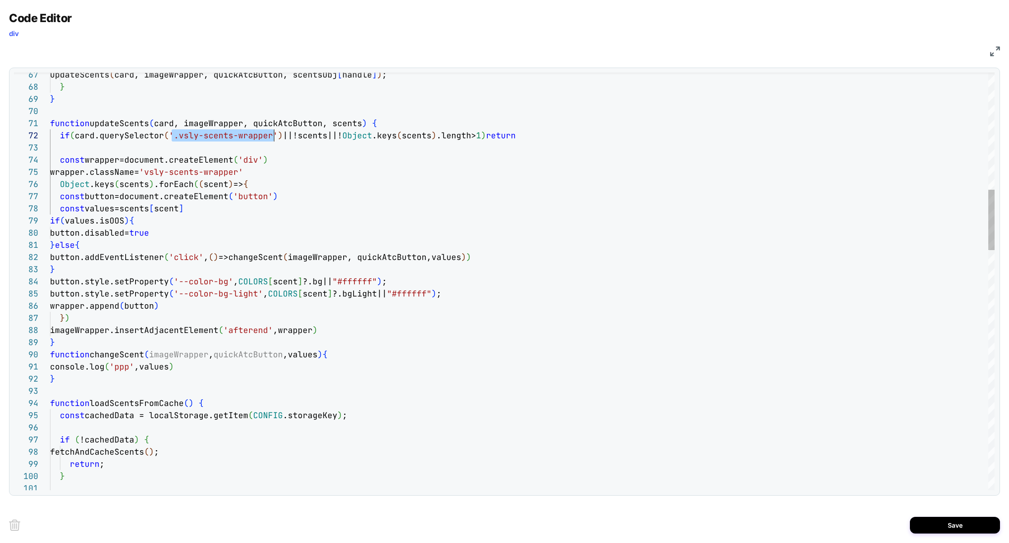
scroll to position [12, 219]
type textarea "**********"
click at [940, 521] on button "Save" at bounding box center [955, 524] width 90 height 17
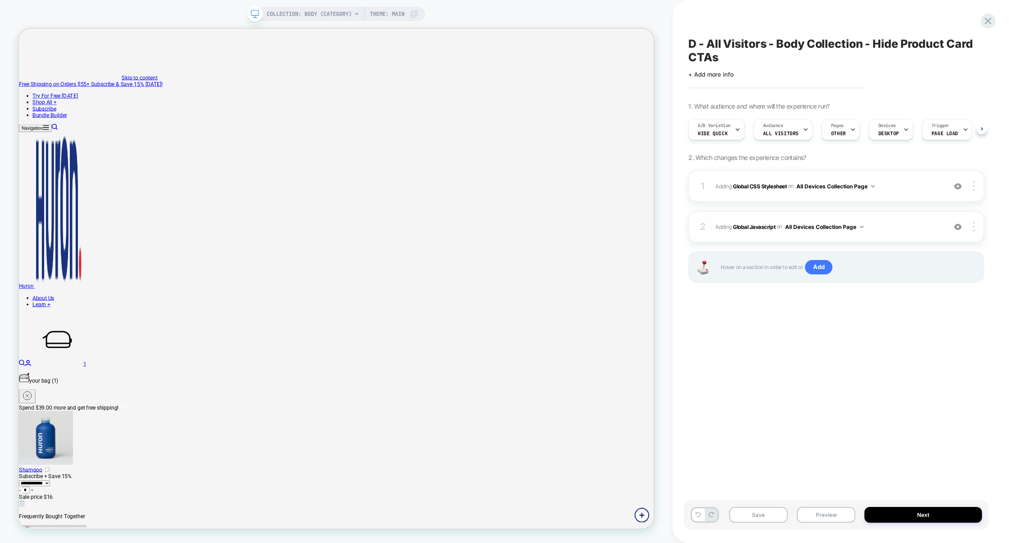
scroll to position [0, 0]
click at [904, 194] on div "1 Adding Global CSS Stylesheet on All Devices Collection Page Add Before Add Af…" at bounding box center [836, 186] width 296 height 32
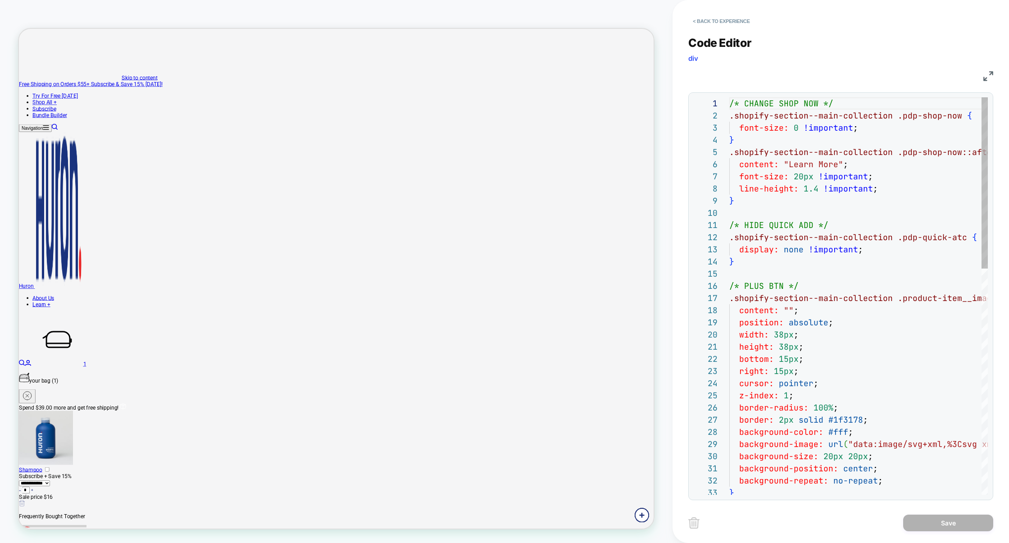
scroll to position [122, 0]
click at [985, 76] on img at bounding box center [988, 76] width 10 height 10
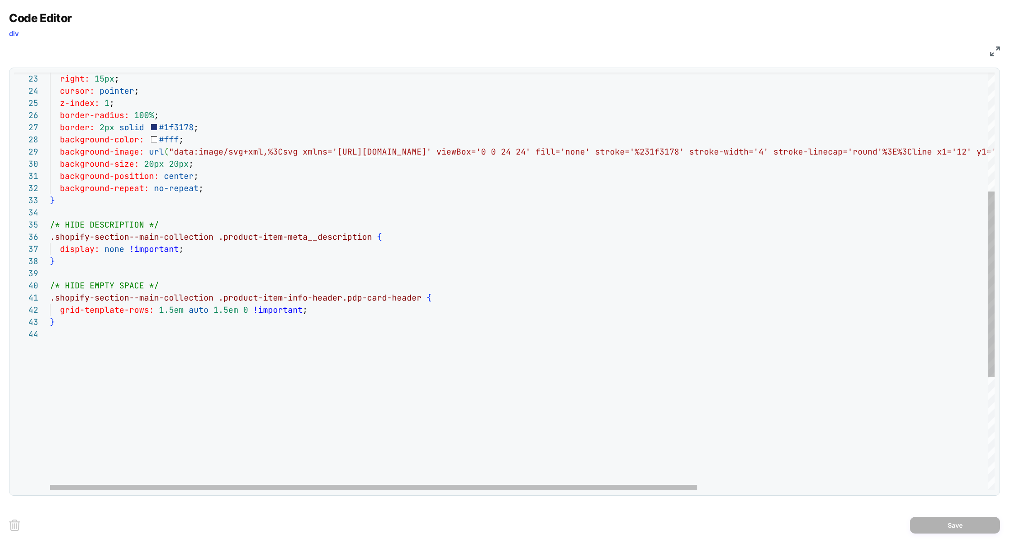
click at [251, 374] on div "right: 15px ; cursor: pointer ; z-index: 1 ; border-radius: 100% ; border: 2px …" at bounding box center [734, 275] width 1368 height 940
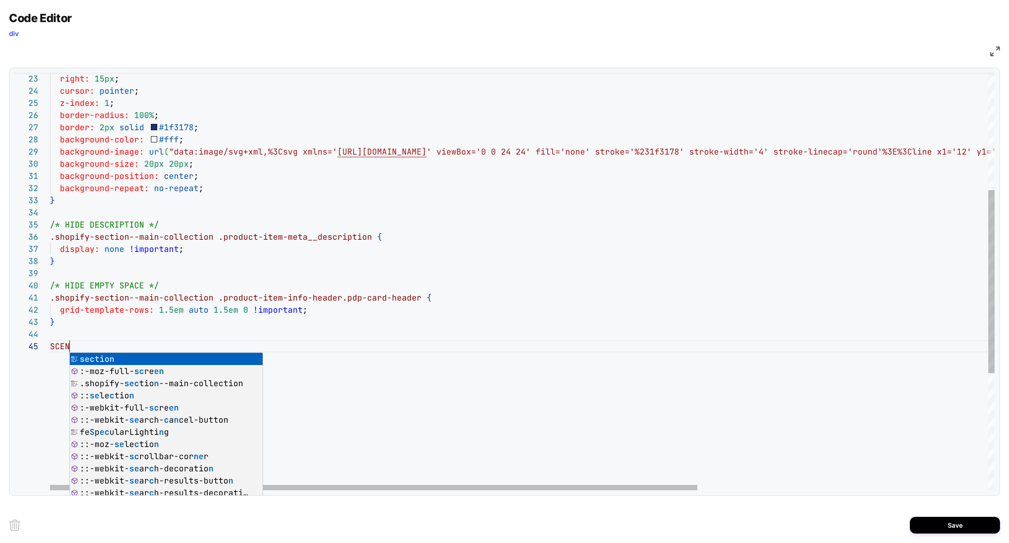
scroll to position [49, 29]
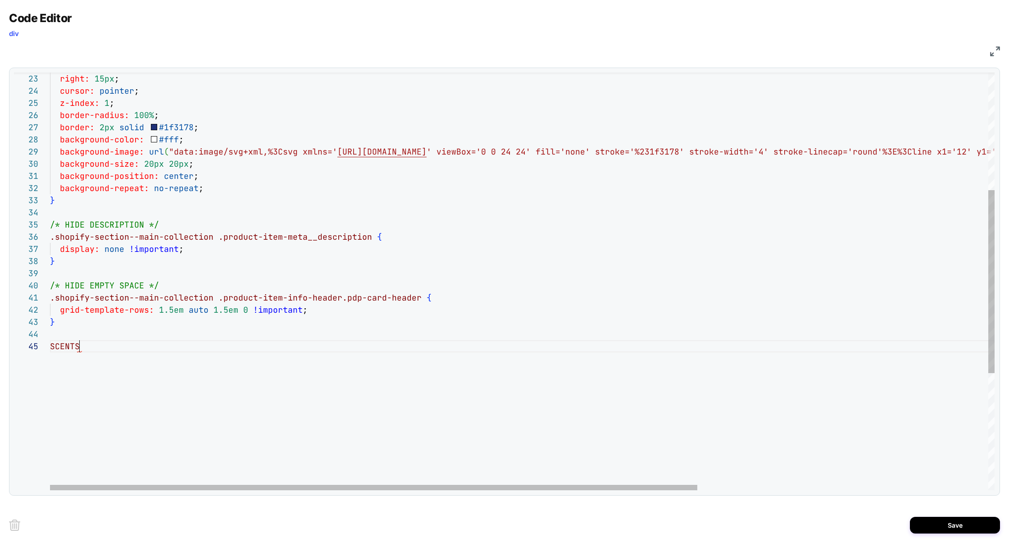
click at [114, 344] on div "right: 15px ; cursor: pointer ; z-index: 1 ; border-radius: 100% ; border: 2px …" at bounding box center [734, 281] width 1368 height 952
type textarea "**********"
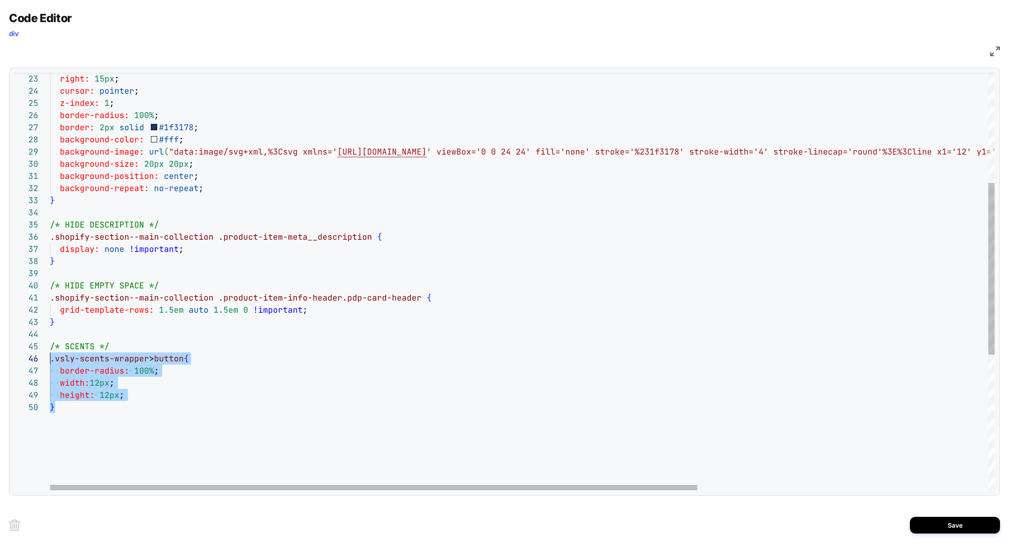
scroll to position [60, 0]
drag, startPoint x: 76, startPoint y: 412, endPoint x: 49, endPoint y: 364, distance: 55.5
click at [50, 364] on div "right: 15px ; cursor: pointer ; z-index: 1 ; border-radius: 100% ; border: 2px …" at bounding box center [734, 311] width 1368 height 1013
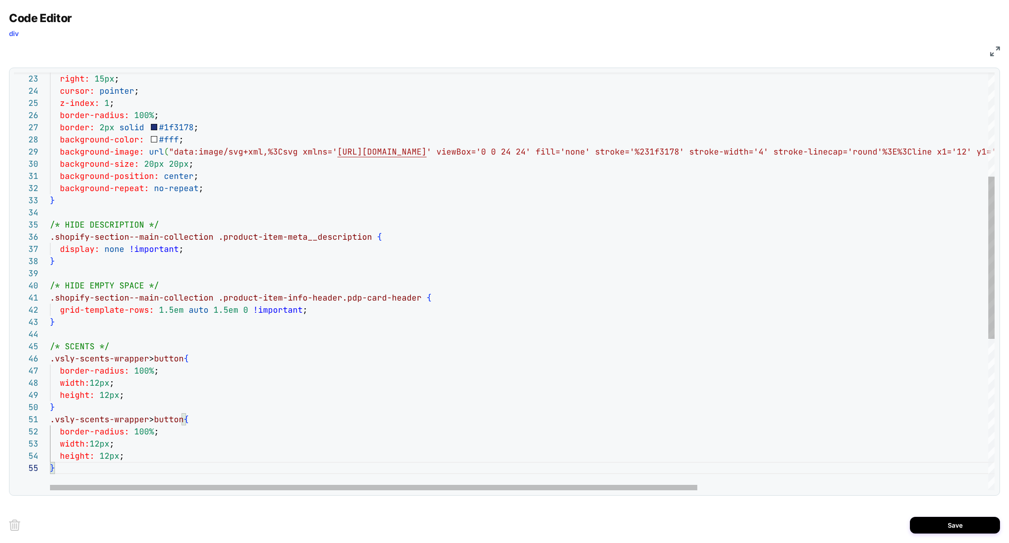
click at [203, 417] on div "right: 15px ; cursor: pointer ; z-index: 1 ; border-radius: 100% ; border: 2px …" at bounding box center [734, 342] width 1368 height 1074
click at [202, 444] on div "right: 15px ; cursor: pointer ; z-index: 1 ; border-radius: 100% ; border: 2px …" at bounding box center [734, 342] width 1368 height 1074
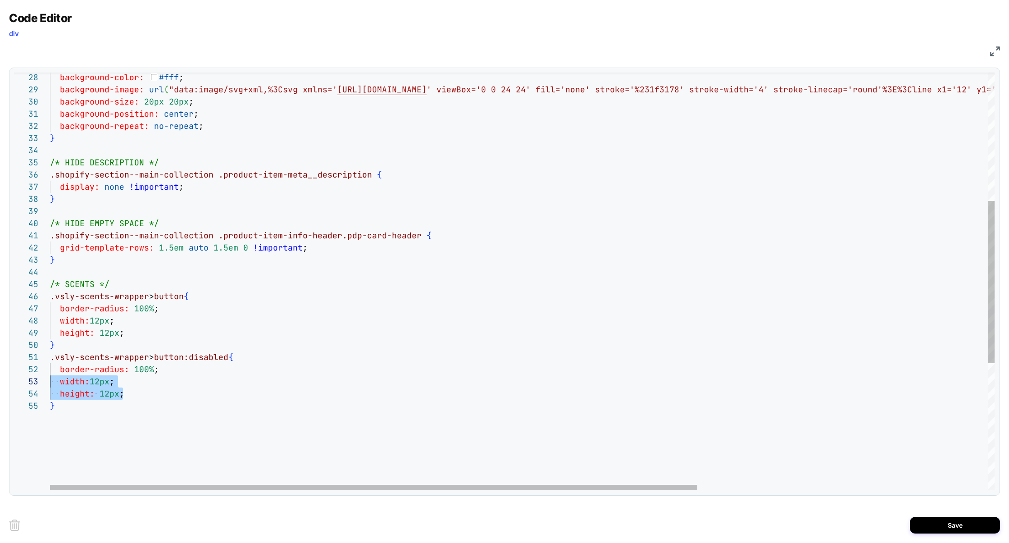
scroll to position [12, 0]
drag, startPoint x: 139, startPoint y: 397, endPoint x: 2, endPoint y: 372, distance: 139.1
click at [50, 372] on div "background-color: #fff ; background-image: url ( "data:image/svg+xml,%3Csvg xml…" at bounding box center [734, 280] width 1368 height 1074
drag, startPoint x: 149, startPoint y: 299, endPoint x: 0, endPoint y: 301, distance: 149.5
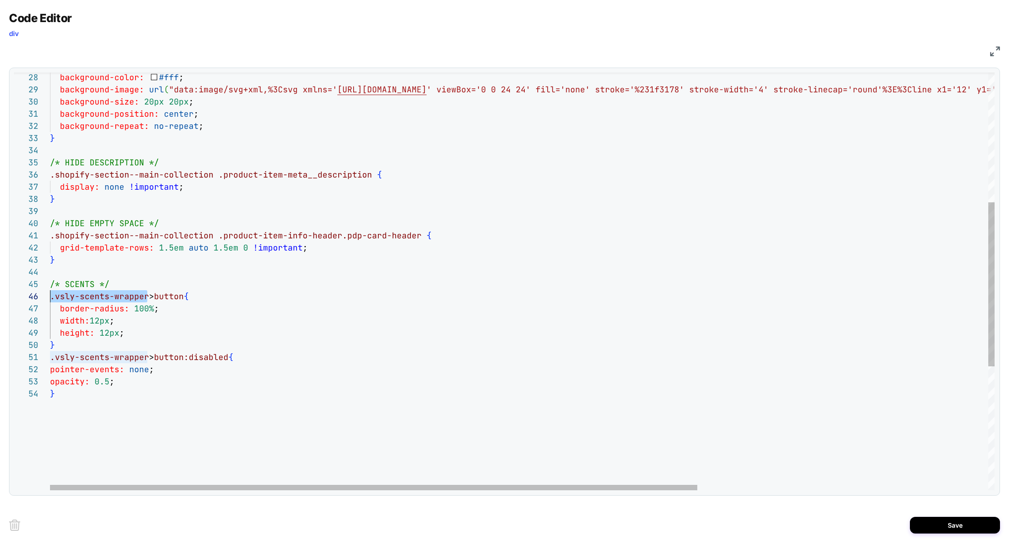
click at [50, 301] on div "background-color: #fff ; background-image: url ( "data:image/svg+xml,%3Csvg xml…" at bounding box center [734, 274] width 1368 height 1062
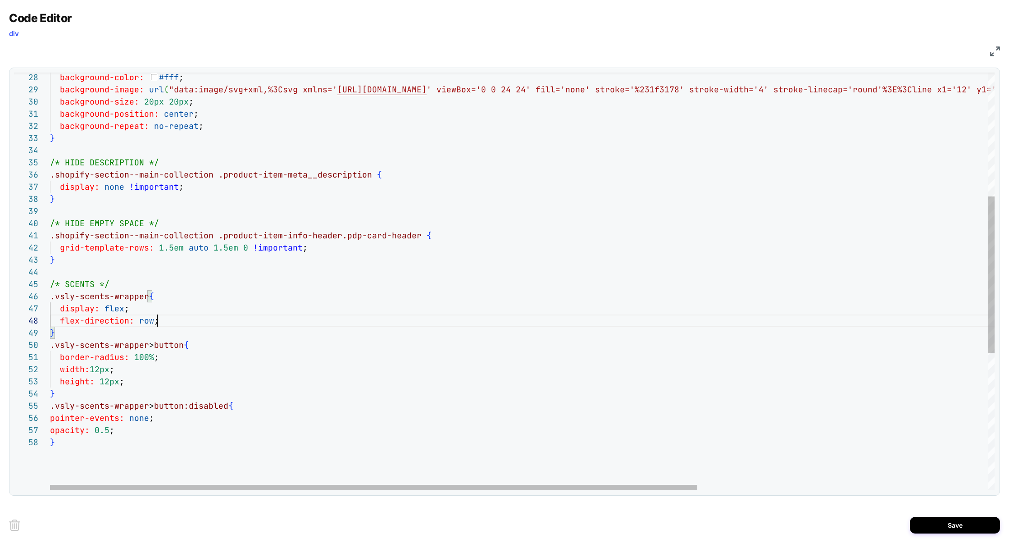
scroll to position [85, 107]
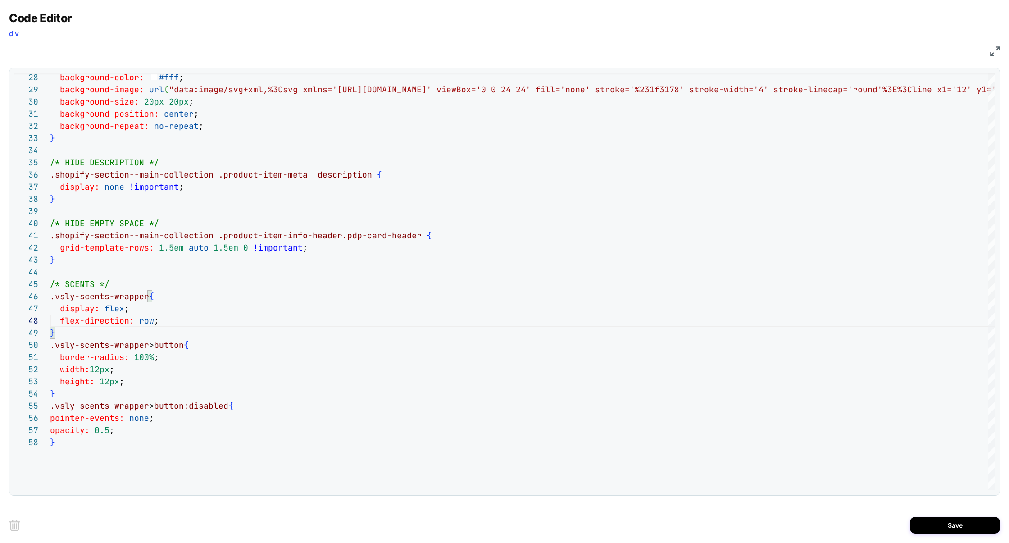
type textarea "**********"
click at [935, 513] on div "Save" at bounding box center [504, 525] width 991 height 36
click at [937, 514] on div "Save" at bounding box center [504, 525] width 991 height 36
click at [942, 518] on button "Save" at bounding box center [955, 524] width 90 height 17
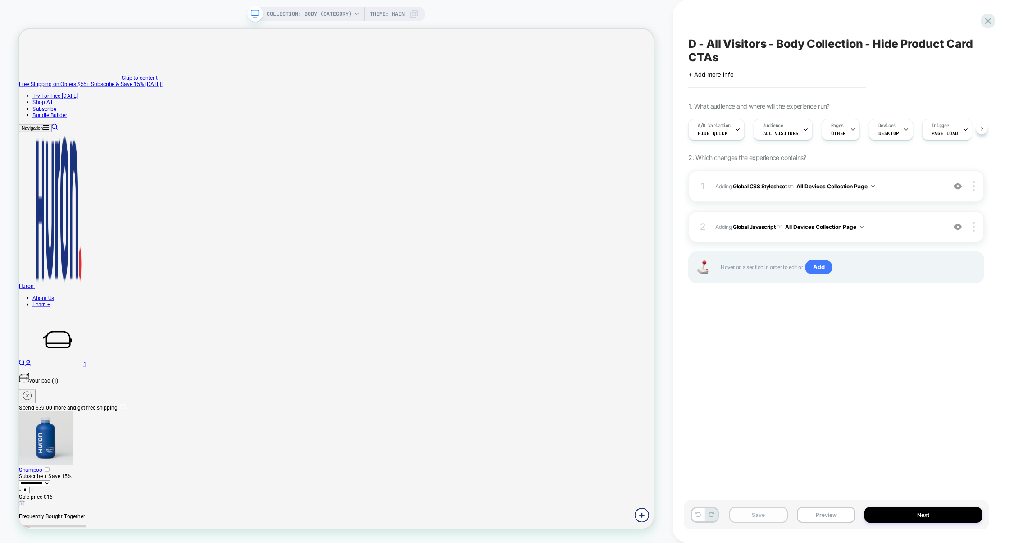
scroll to position [0, 0]
click at [756, 519] on button "Save" at bounding box center [758, 515] width 59 height 16
click at [810, 522] on div "Save Preview Next" at bounding box center [836, 514] width 305 height 29
click at [824, 515] on button "Preview" at bounding box center [826, 515] width 59 height 16
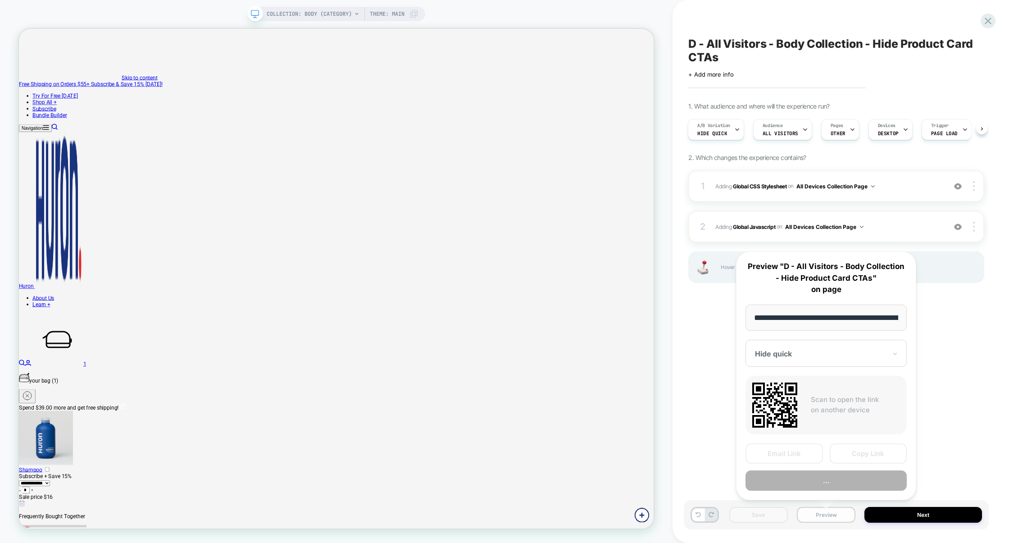
scroll to position [0, 67]
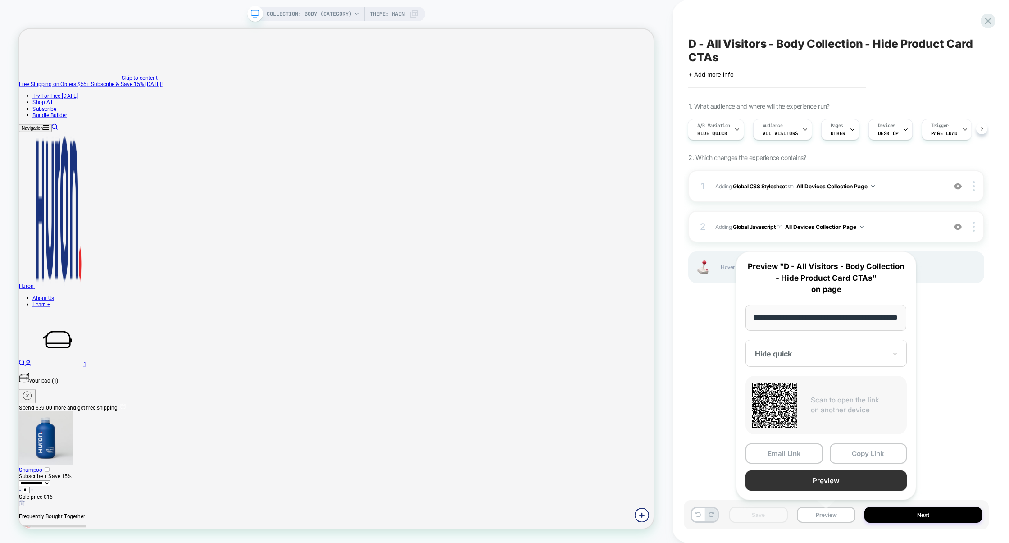
click at [819, 481] on button "Preview" at bounding box center [825, 480] width 161 height 20
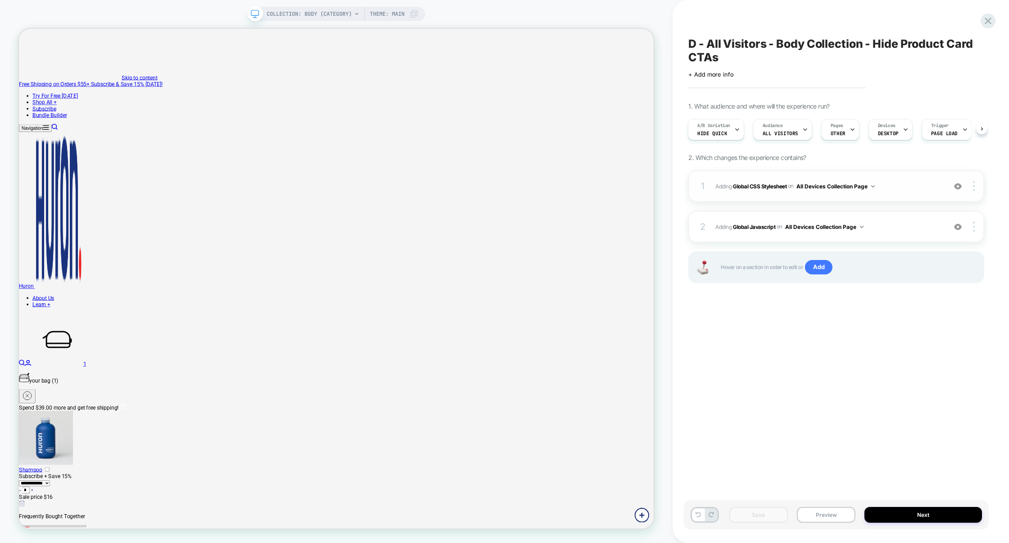
click at [897, 193] on div "1 Adding Global CSS Stylesheet on All Devices Collection Page Add Before Add Af…" at bounding box center [836, 186] width 296 height 32
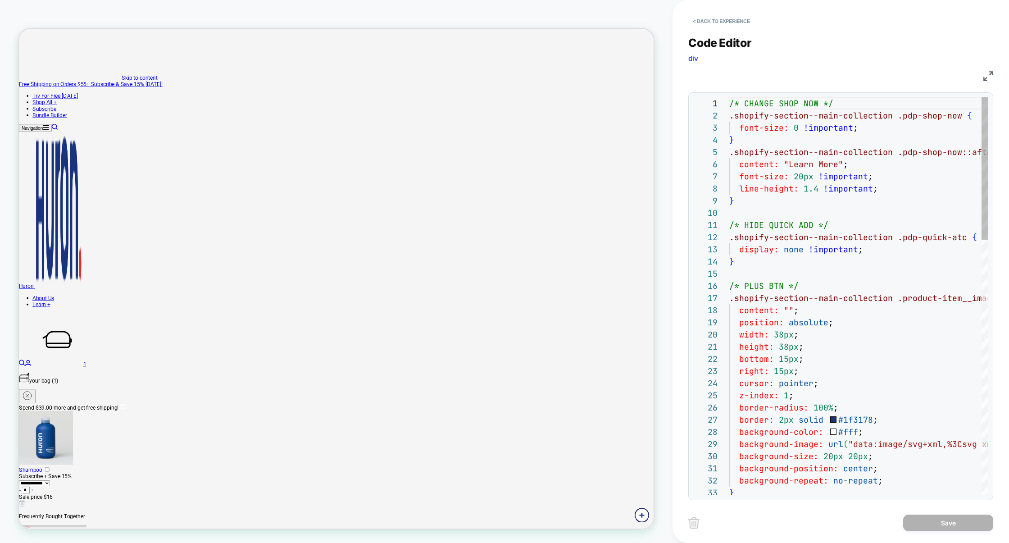
scroll to position [122, 0]
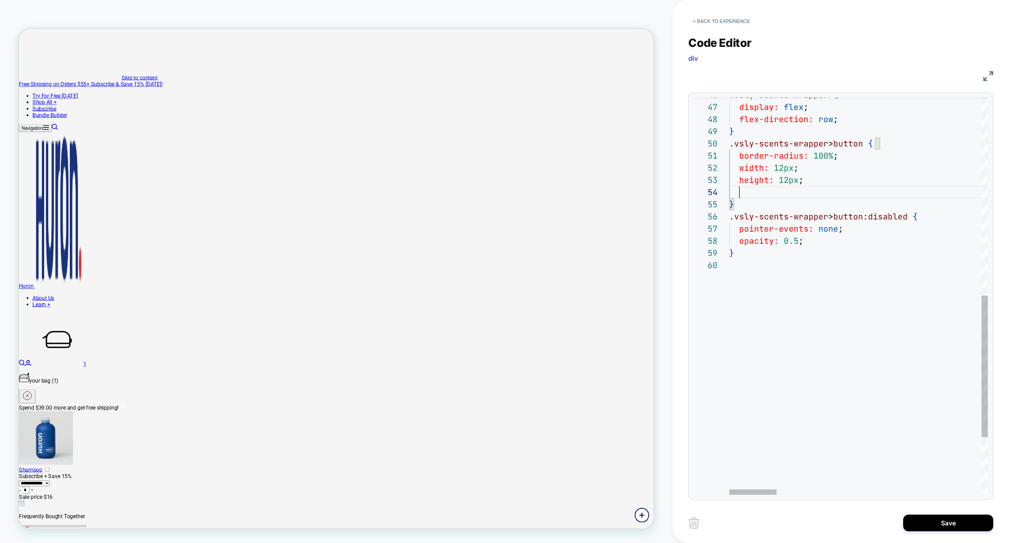
scroll to position [36, 471]
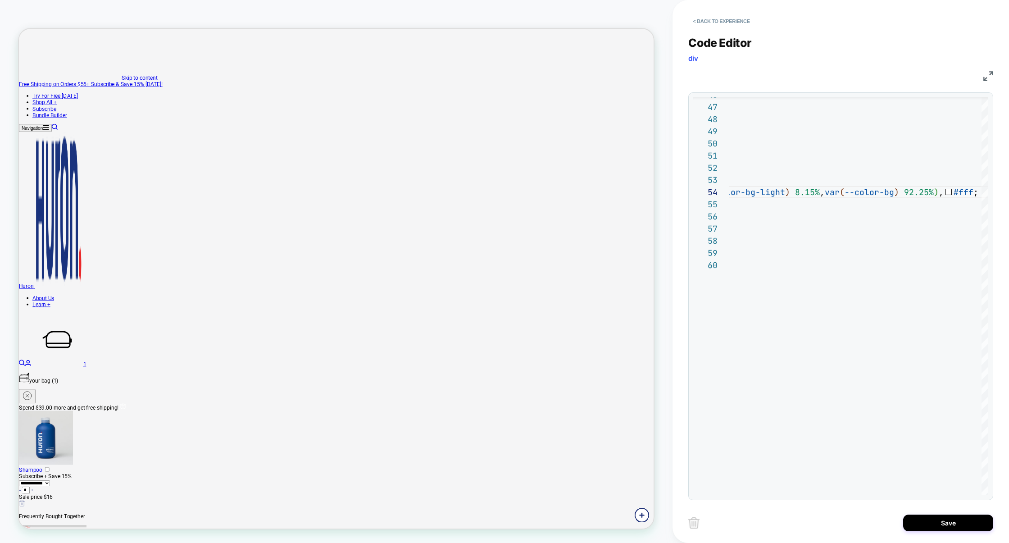
type textarea "**********"
click at [990, 72] on img at bounding box center [988, 76] width 10 height 10
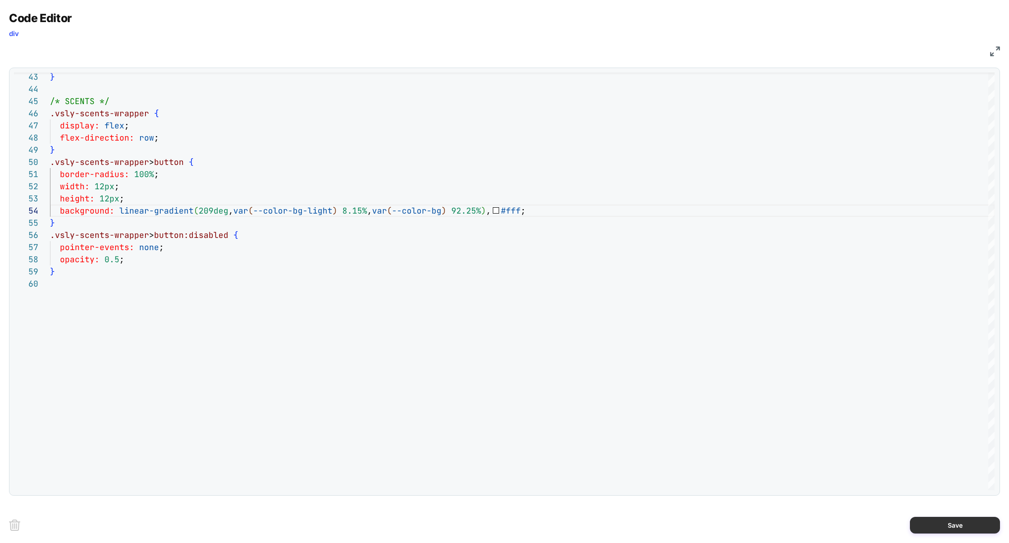
click at [970, 525] on button "Save" at bounding box center [955, 524] width 90 height 17
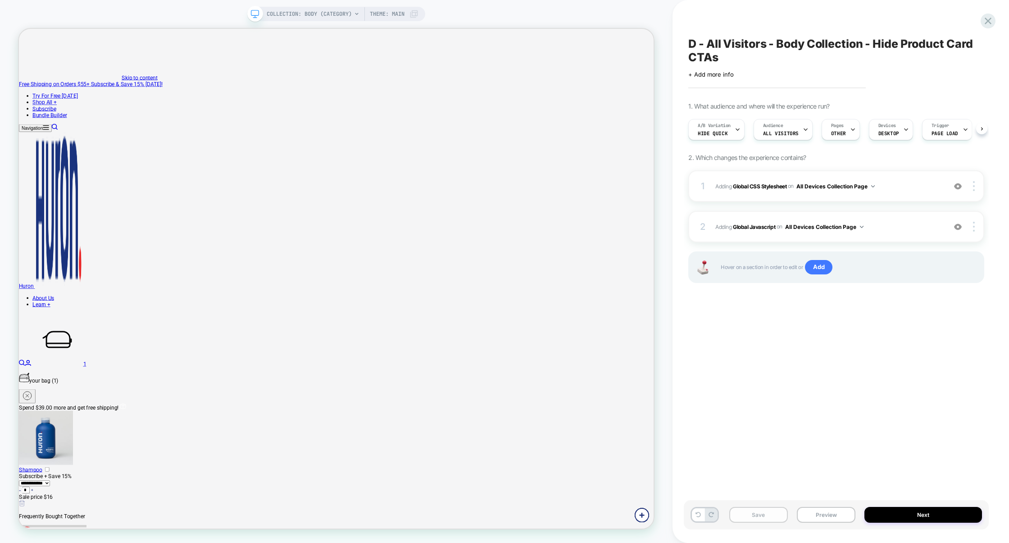
scroll to position [0, 0]
click at [834, 518] on button "Preview" at bounding box center [826, 515] width 59 height 16
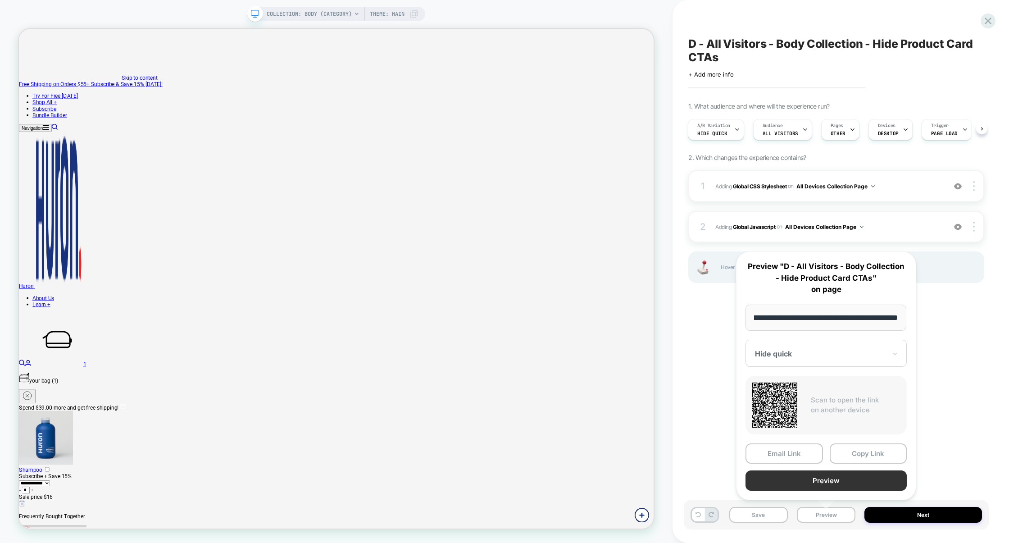
scroll to position [0, 0]
click at [832, 484] on button "Preview" at bounding box center [825, 480] width 161 height 20
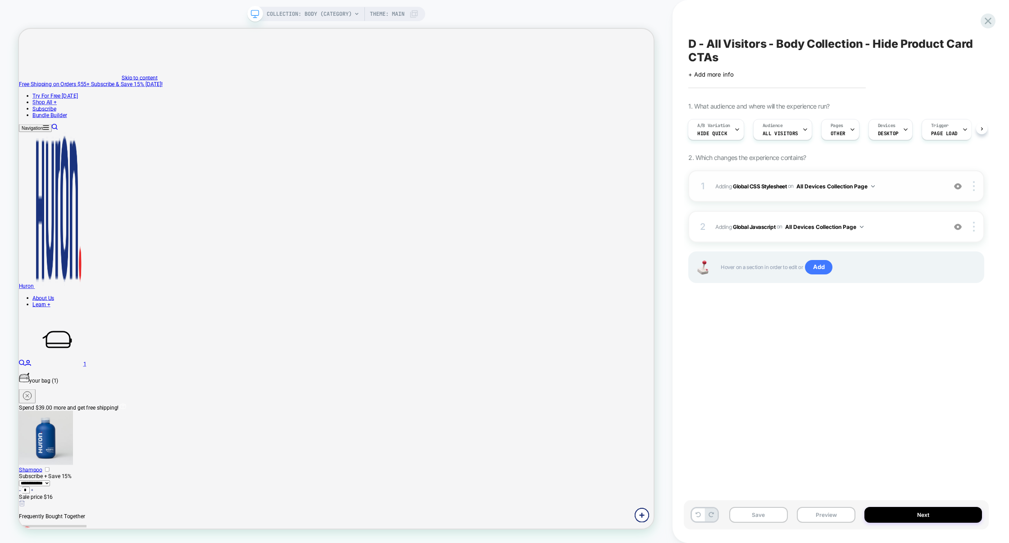
click at [936, 189] on span "Adding Global CSS Stylesheet on All Devices Collection Page" at bounding box center [828, 186] width 226 height 11
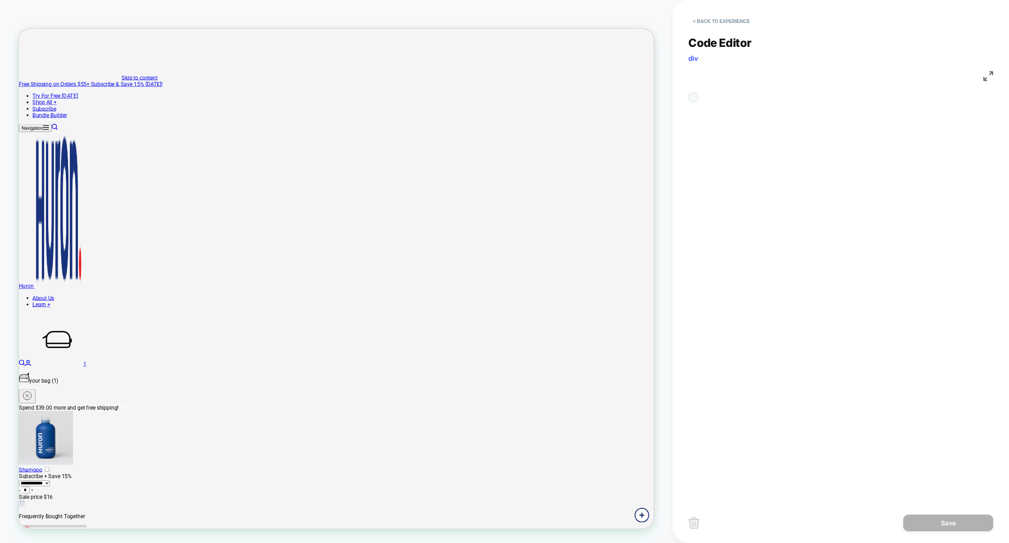
scroll to position [122, 0]
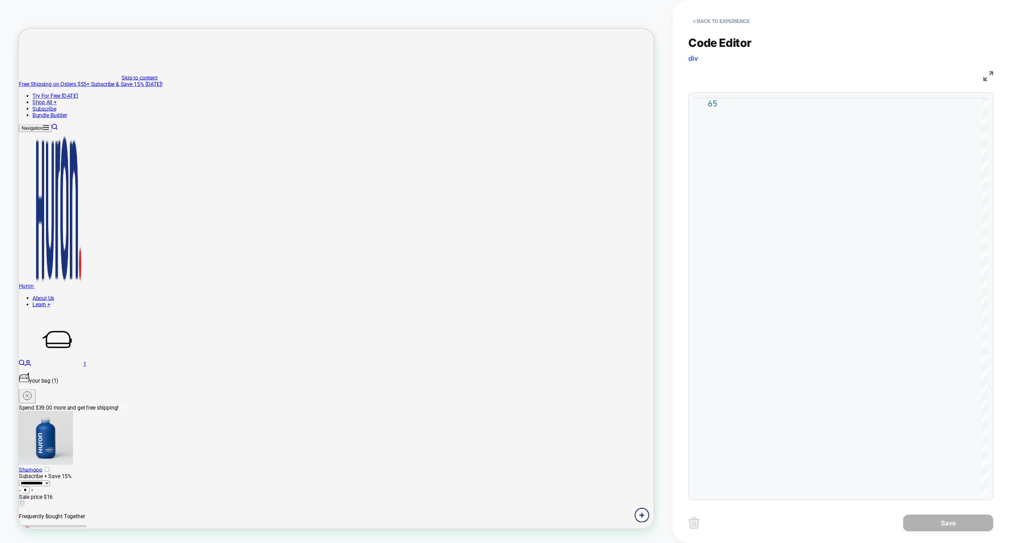
click at [985, 81] on div "CSS" at bounding box center [840, 74] width 305 height 15
click at [985, 80] on img at bounding box center [988, 76] width 10 height 10
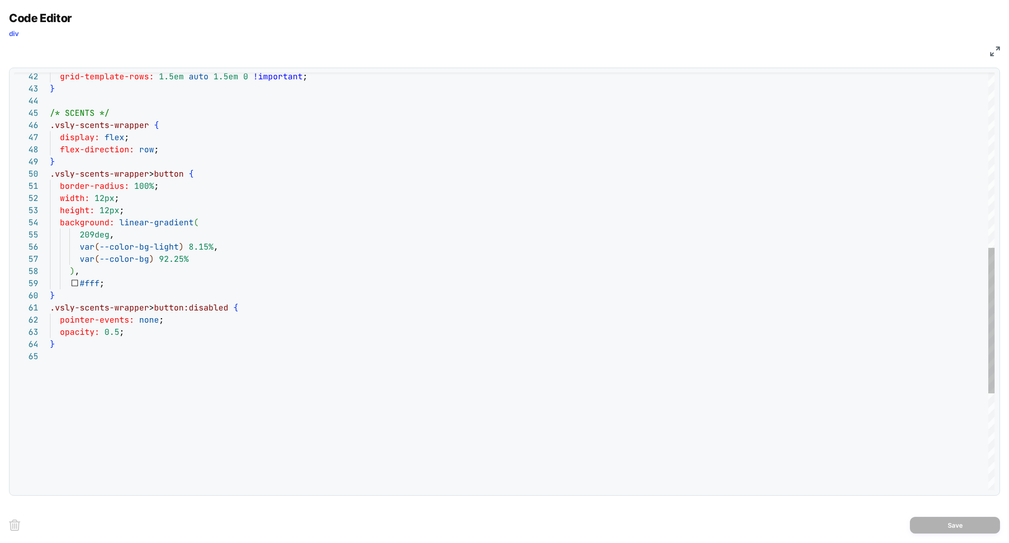
click at [114, 331] on div "} opacity: 0.5 ; pointer-events: none ; .vsly-scents-wrapper > button:disabled …" at bounding box center [522, 169] width 944 height 1195
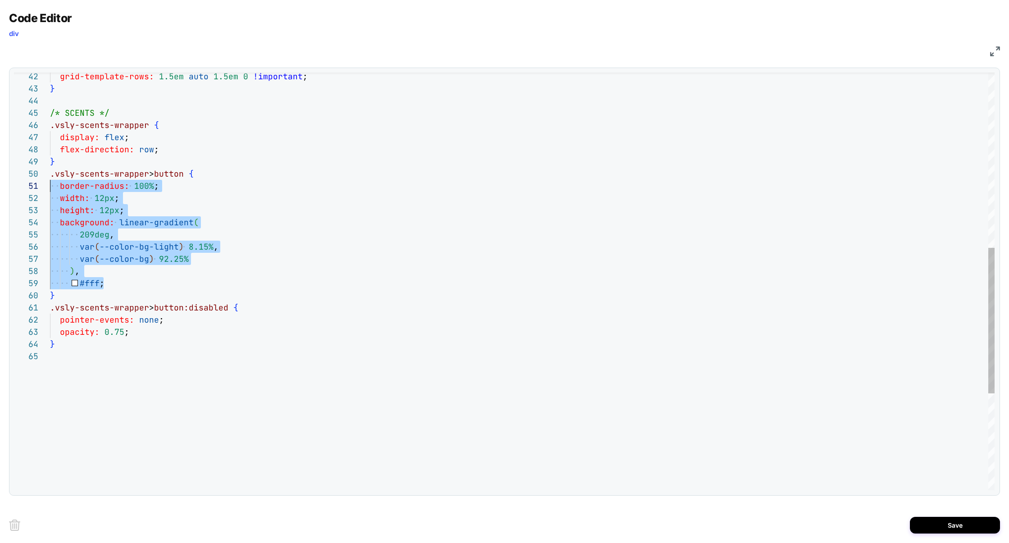
scroll to position [0, 0]
drag, startPoint x: 126, startPoint y: 288, endPoint x: 32, endPoint y: 188, distance: 136.7
click at [50, 188] on div "} opacity: 0.75 ; pointer-events: none ; .vsly-scents-wrapper > button:disabled…" at bounding box center [522, 169] width 944 height 1195
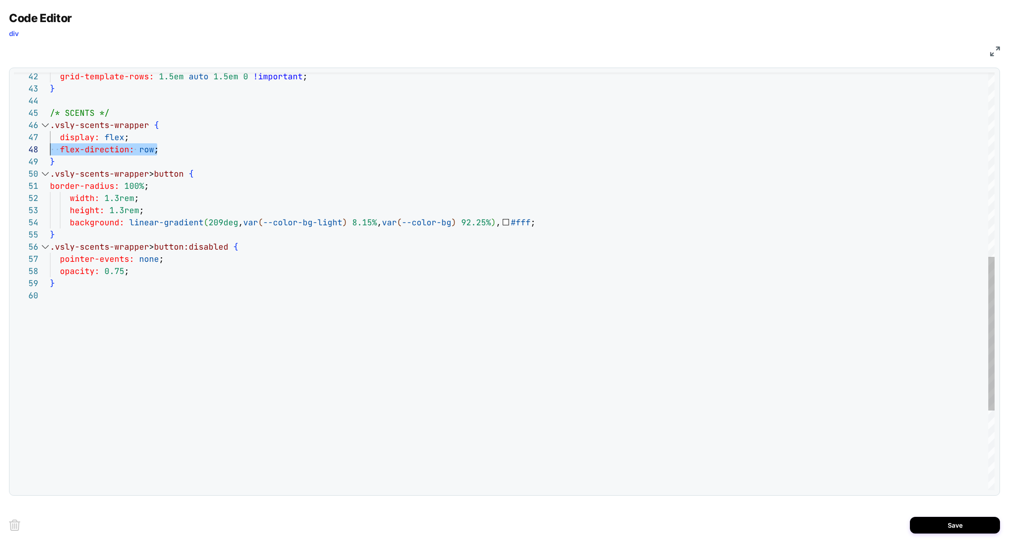
scroll to position [73, 0]
drag, startPoint x: 164, startPoint y: 153, endPoint x: 1, endPoint y: 140, distance: 163.9
click at [50, 140] on div "} opacity: 0.75 ; pointer-events: none ; .vsly-scents-wrapper > button:disabled…" at bounding box center [522, 139] width 944 height 1135
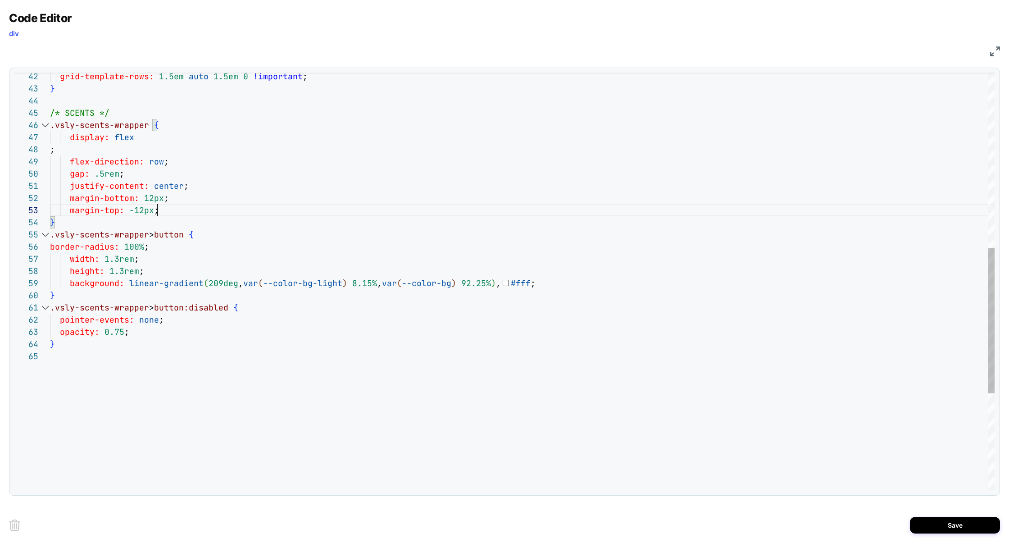
scroll to position [24, 107]
click at [591, 279] on div "} background: linear-gradient ( 209deg , var ( --color-bg-light ) 8.15% , var (…" at bounding box center [522, 169] width 944 height 1195
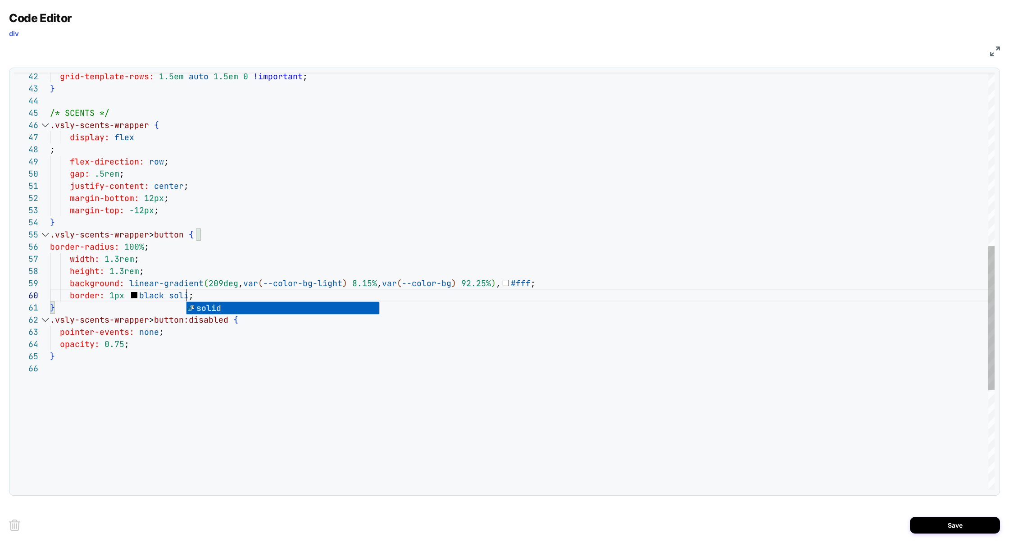
scroll to position [109, 141]
type textarea "**********"
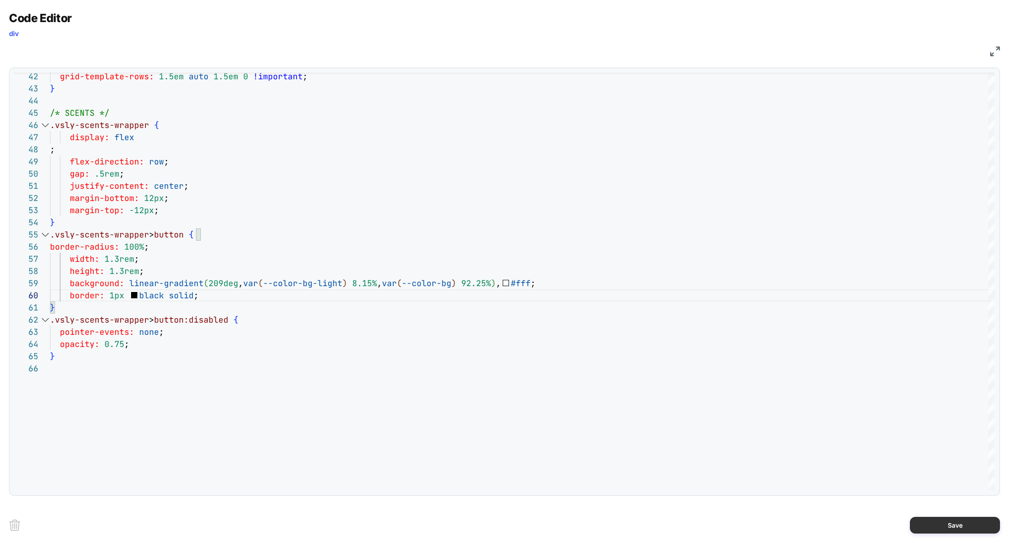
click at [956, 525] on button "Save" at bounding box center [955, 524] width 90 height 17
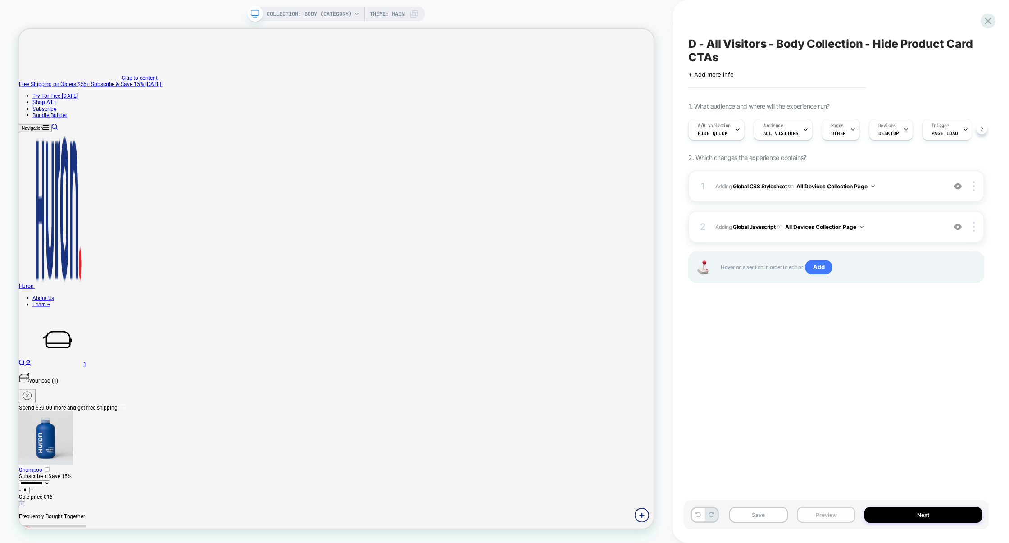
scroll to position [0, 0]
click at [770, 520] on button "Save" at bounding box center [758, 515] width 59 height 16
click at [819, 520] on button "Preview" at bounding box center [826, 515] width 59 height 16
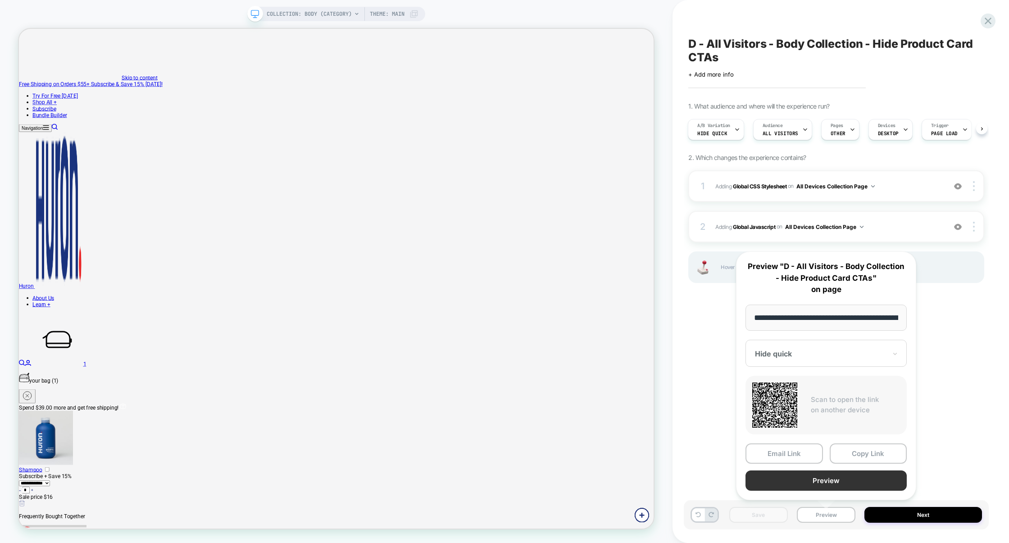
scroll to position [0, 67]
click at [823, 484] on button "Preview" at bounding box center [825, 480] width 161 height 20
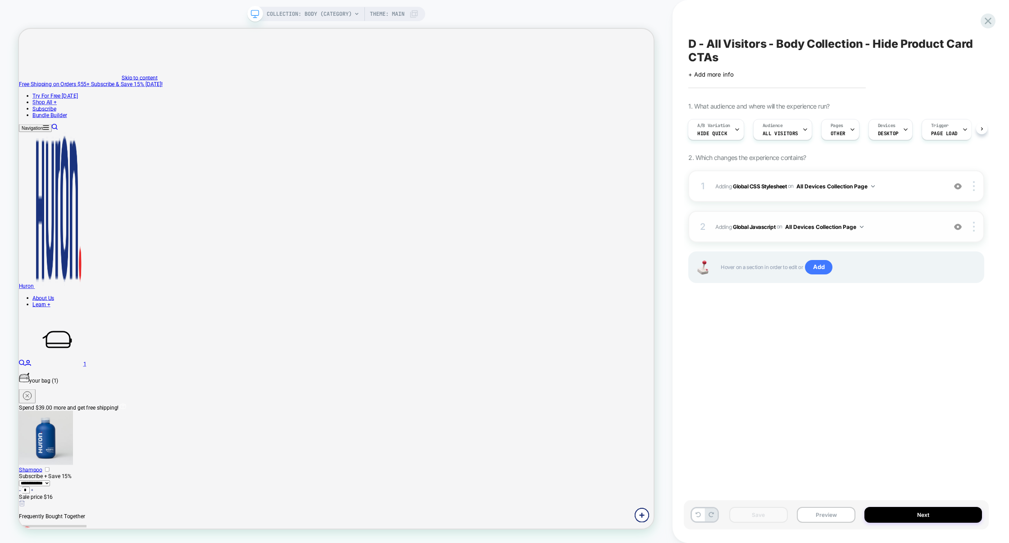
click at [907, 227] on span "Adding Global Javascript on All Devices Collection Page" at bounding box center [828, 226] width 226 height 11
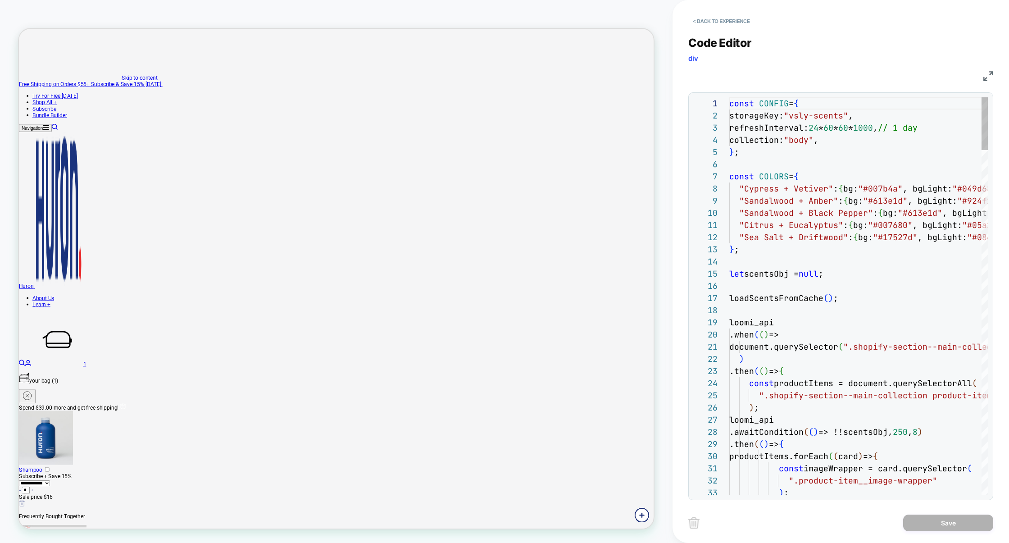
scroll to position [122, 0]
click at [987, 74] on img at bounding box center [988, 76] width 10 height 10
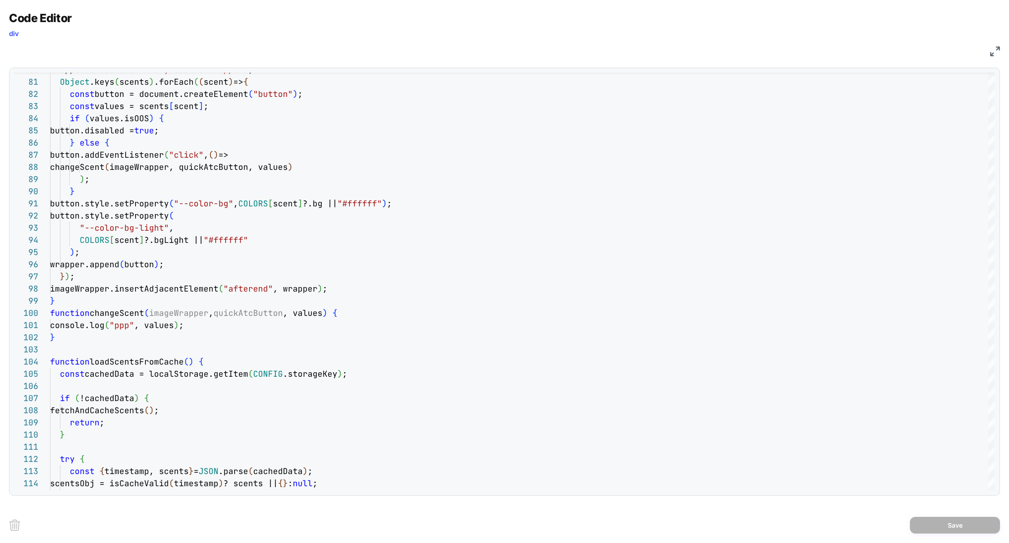
click at [999, 50] on div "Code Editor div JS 90 91 92 93 94 95 96 97 98 99 100 101 102 103 104 105 106 10…" at bounding box center [504, 271] width 1009 height 543
click at [996, 50] on img at bounding box center [995, 51] width 10 height 10
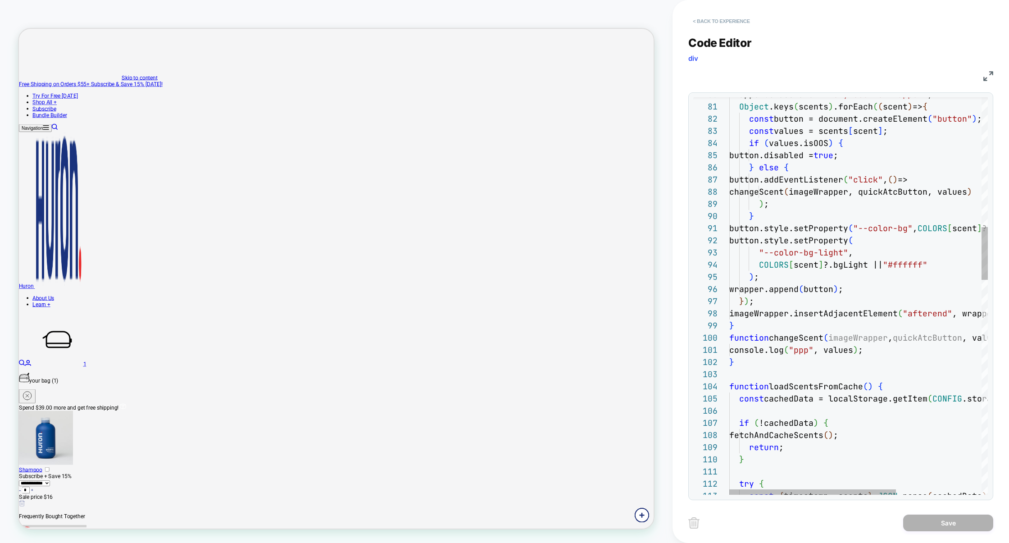
click at [725, 21] on button "< Back to experience" at bounding box center [721, 21] width 66 height 14
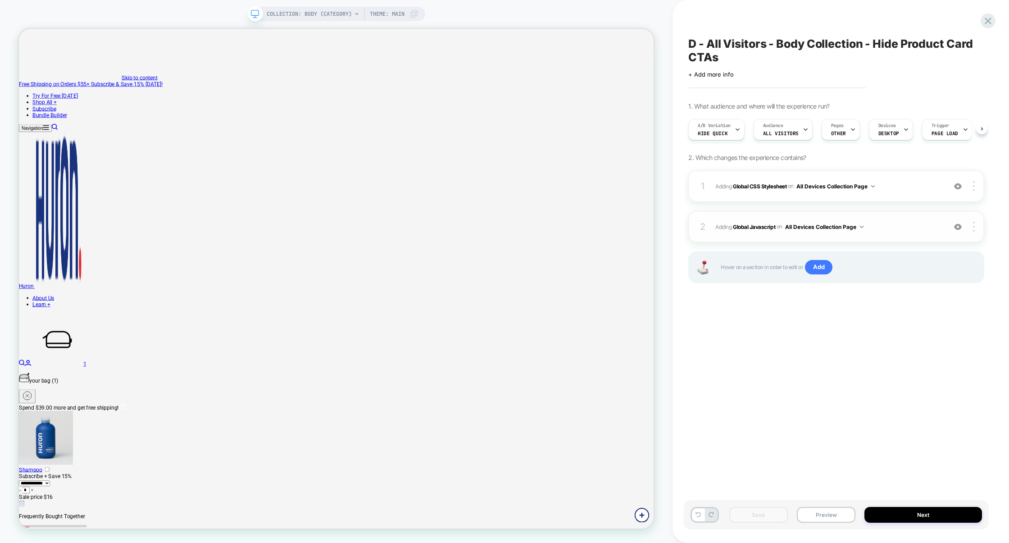
scroll to position [0, 0]
click at [905, 191] on span "Adding Global CSS Stylesheet on All Devices Collection Page" at bounding box center [828, 186] width 226 height 11
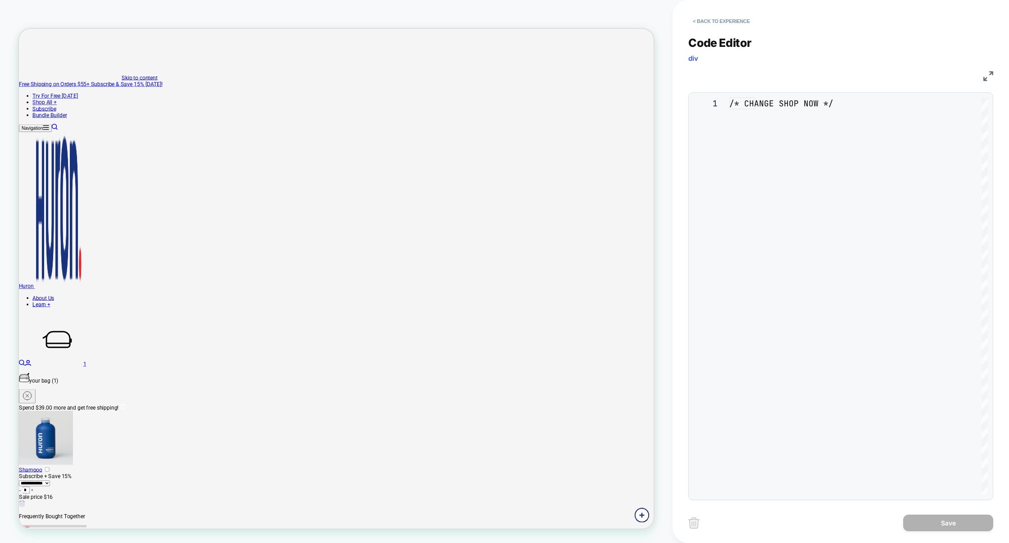
scroll to position [122, 0]
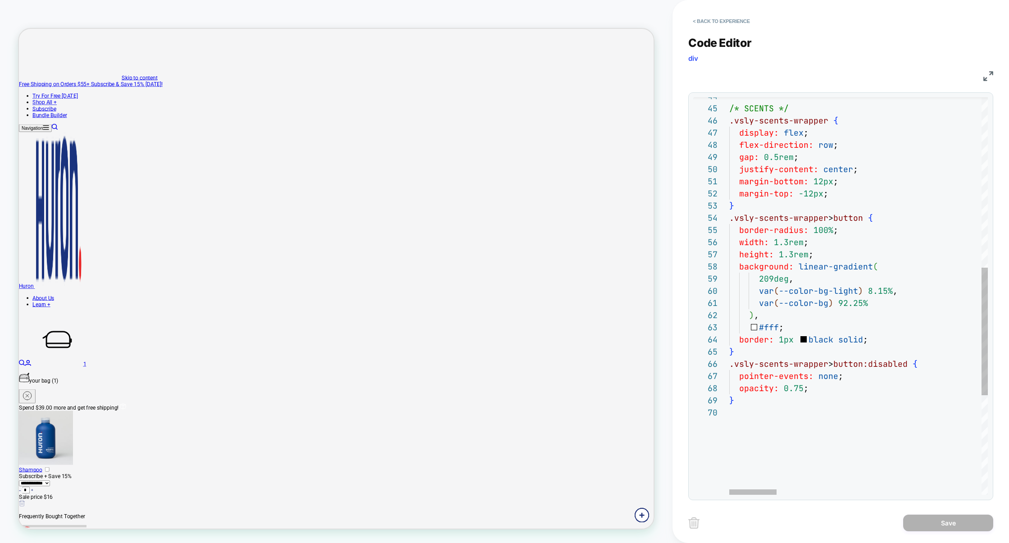
type textarea "**********"
click at [928, 517] on button "Save" at bounding box center [948, 522] width 90 height 17
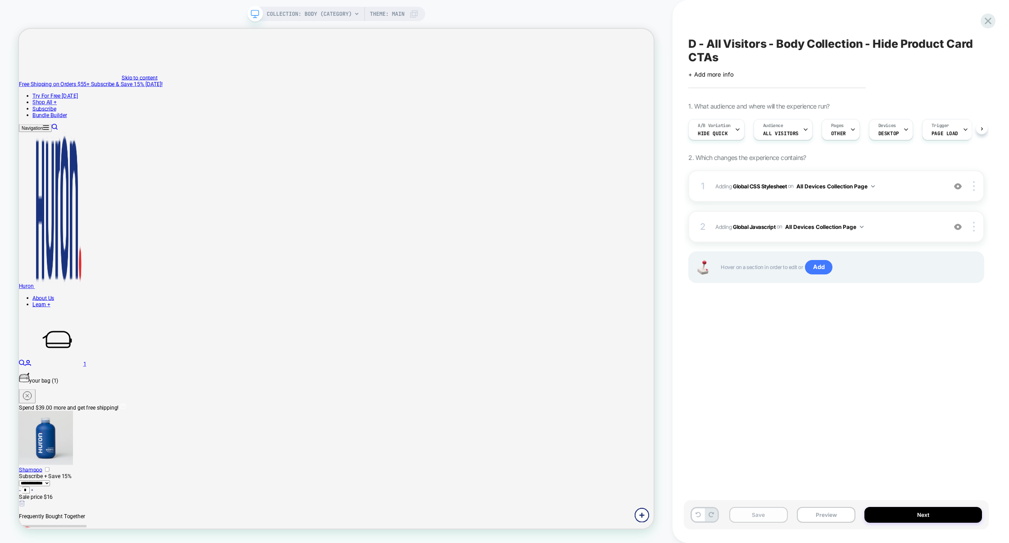
scroll to position [0, 0]
click at [765, 515] on button "Save" at bounding box center [758, 515] width 59 height 16
click at [824, 516] on button "Preview" at bounding box center [826, 515] width 59 height 16
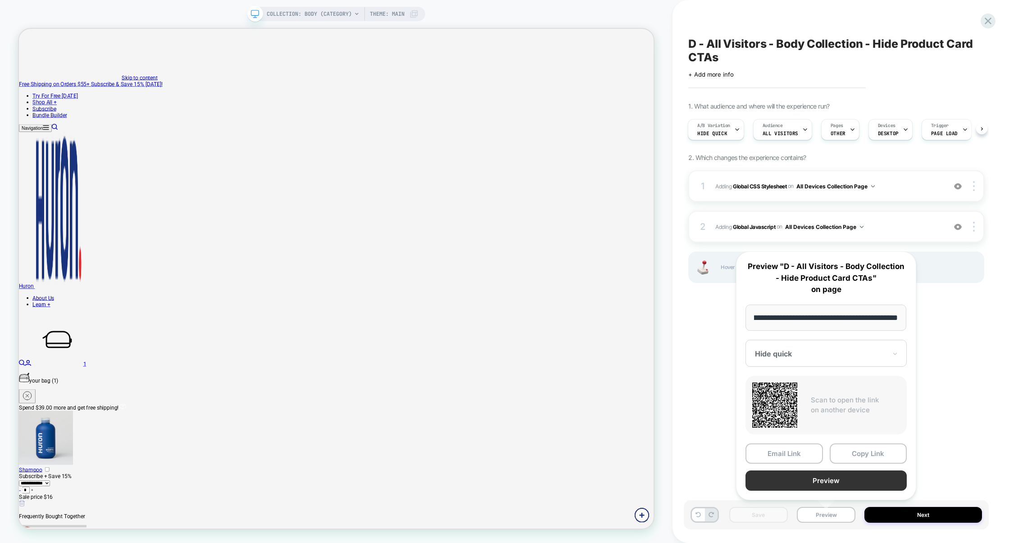
scroll to position [0, 0]
click at [834, 480] on button "Preview" at bounding box center [825, 480] width 161 height 20
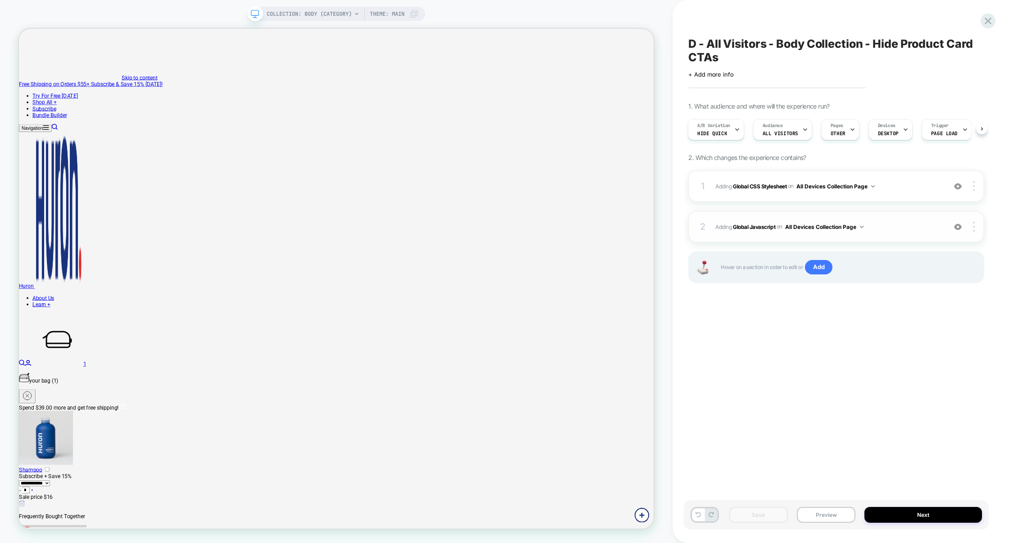
click at [896, 218] on div "2 Adding Global Javascript on All Devices Collection Page Add Before Add After …" at bounding box center [836, 227] width 296 height 32
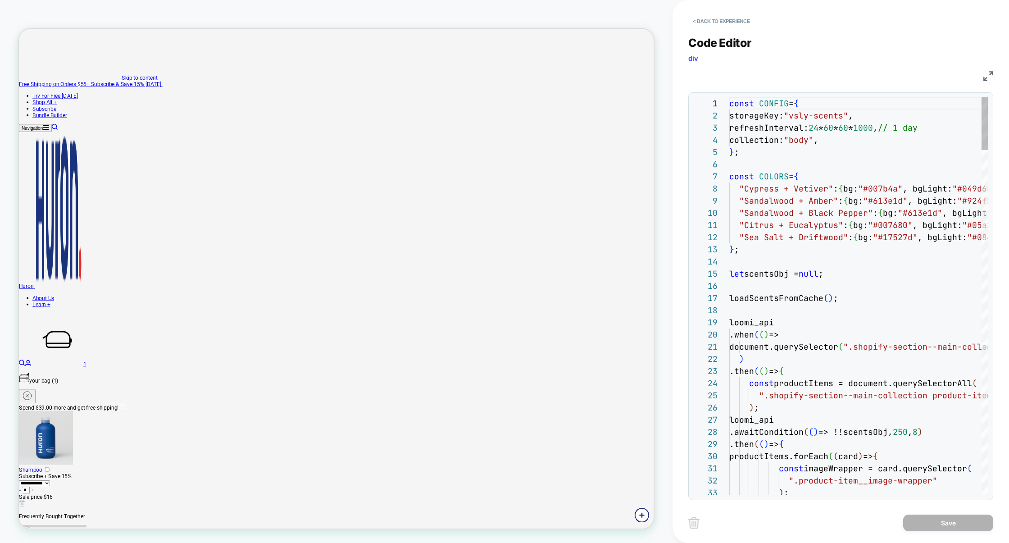
scroll to position [122, 0]
click at [717, 27] on button "< Back to experience" at bounding box center [721, 21] width 66 height 14
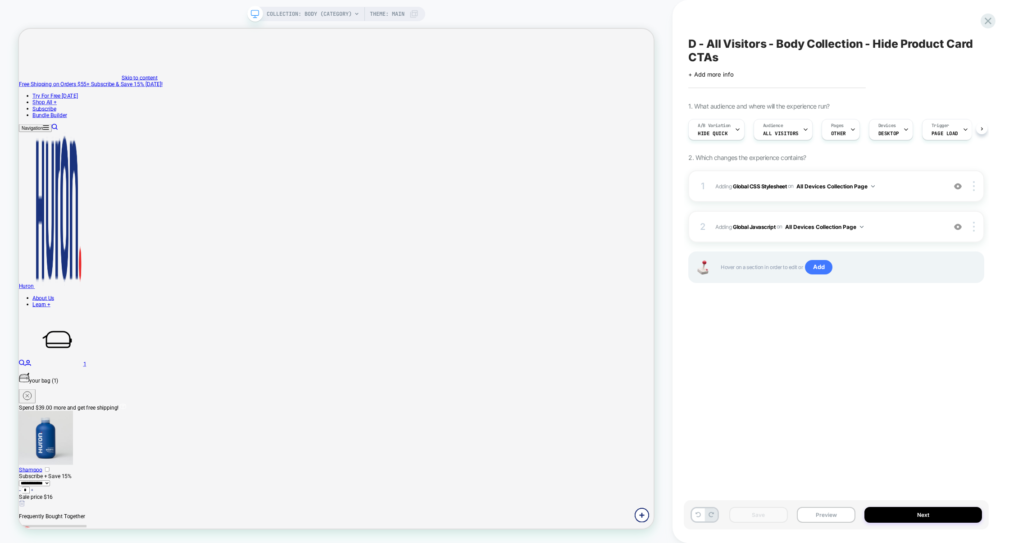
scroll to position [0, 0]
click at [923, 200] on div "1 Adding Global CSS Stylesheet on All Devices Collection Page Add Before Add Af…" at bounding box center [836, 186] width 296 height 32
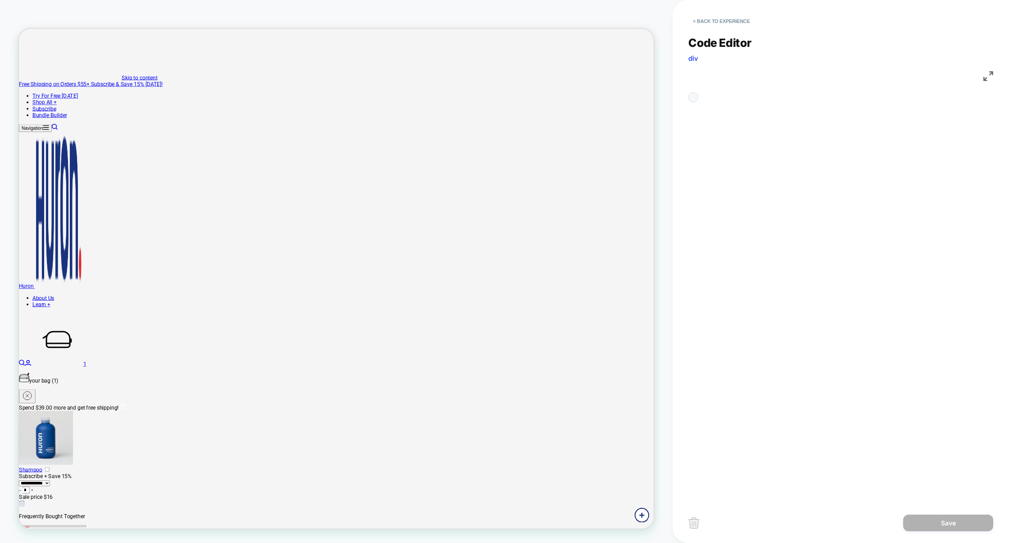
scroll to position [122, 0]
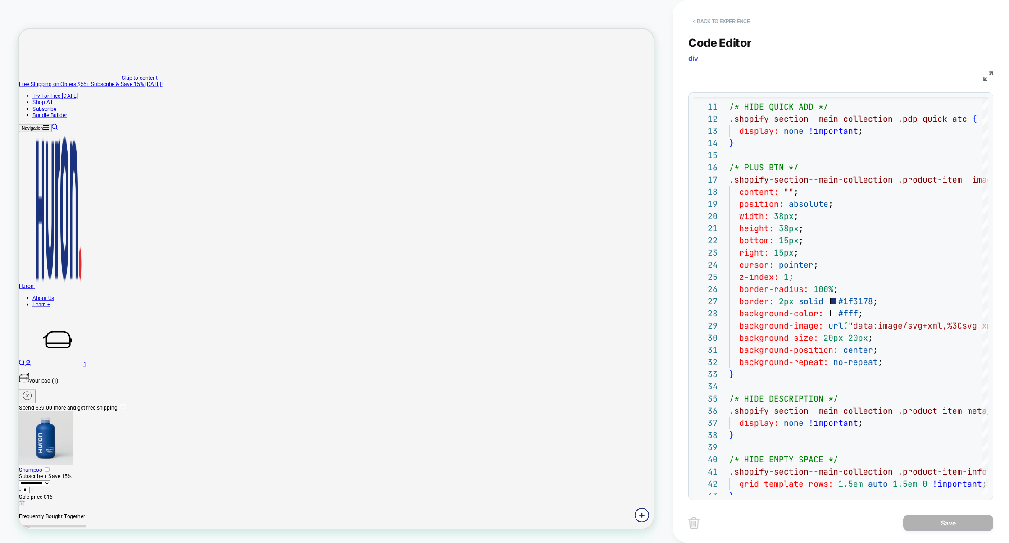
click at [719, 18] on button "< Back to experience" at bounding box center [721, 21] width 66 height 14
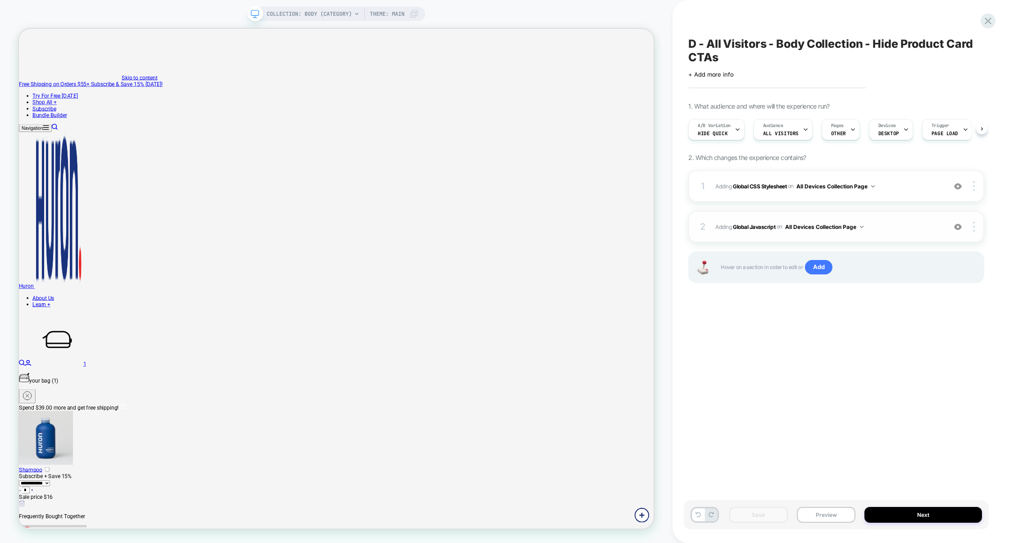
scroll to position [0, 0]
click at [908, 233] on div "2 Adding Global Javascript on All Devices Collection Page Add Before Add After …" at bounding box center [836, 227] width 296 height 32
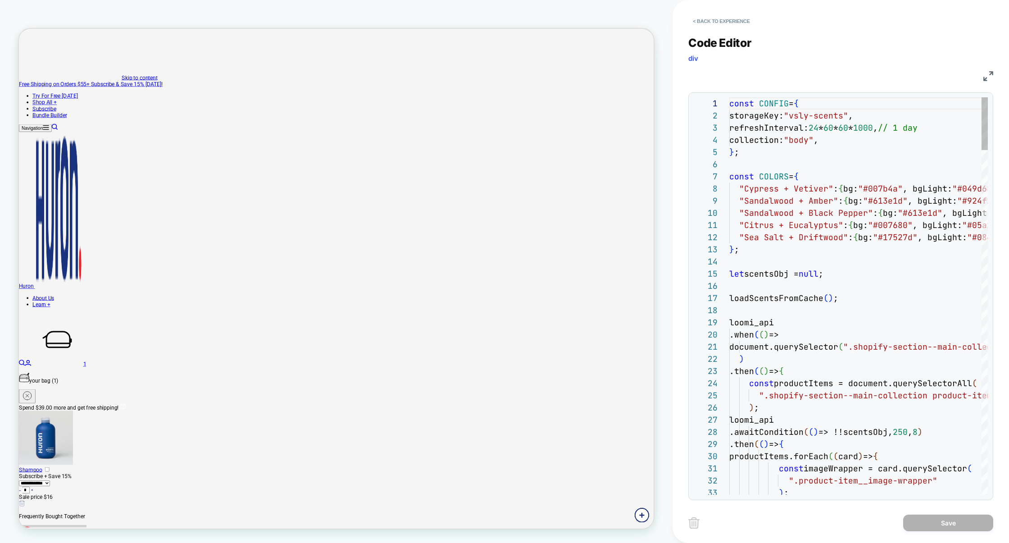
scroll to position [122, 0]
click at [990, 76] on img at bounding box center [988, 76] width 10 height 10
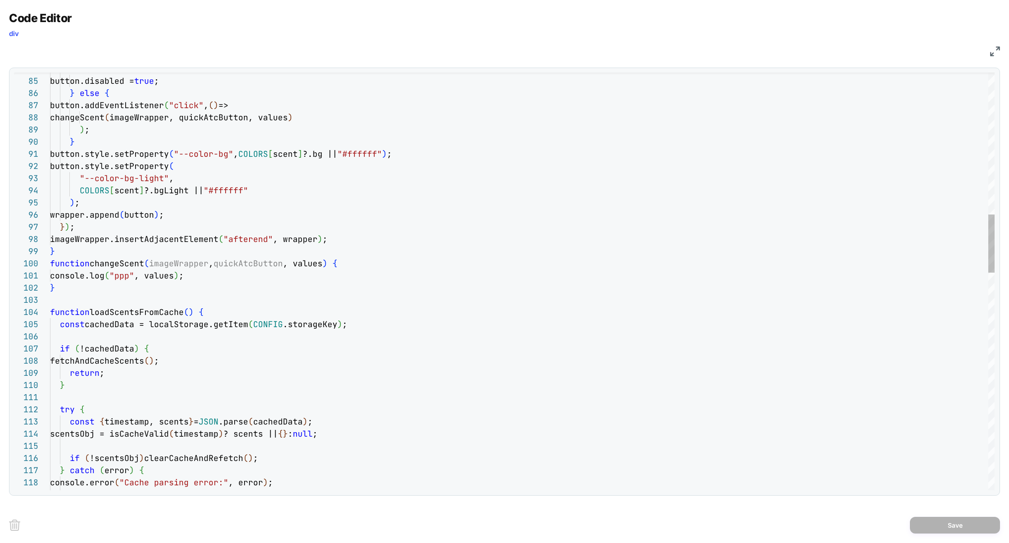
scroll to position [109, 292]
click at [354, 268] on div "if ( values.isOOS ) { button.disabled = true ; } else { button.addEventListener…" at bounding box center [522, 551] width 944 height 2995
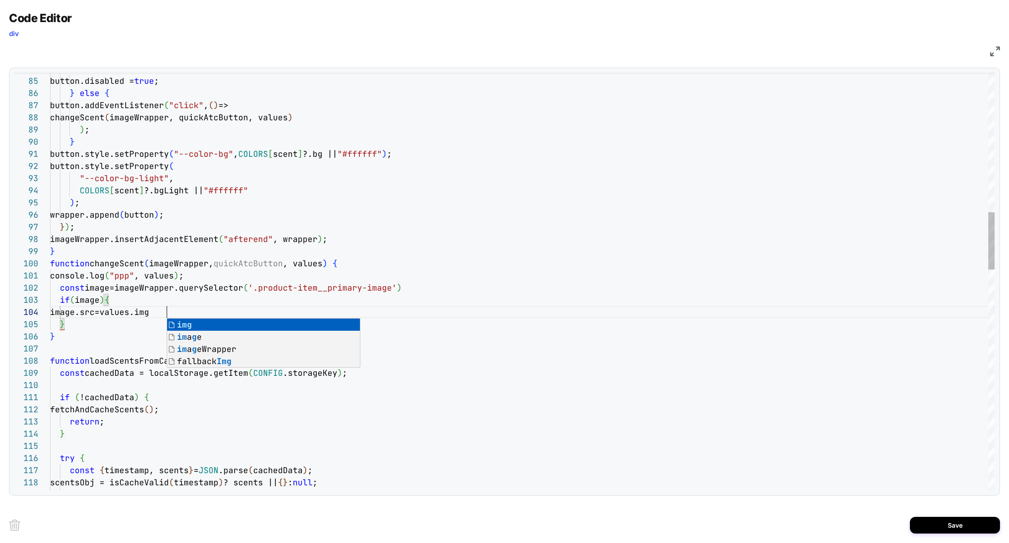
scroll to position [36, 116]
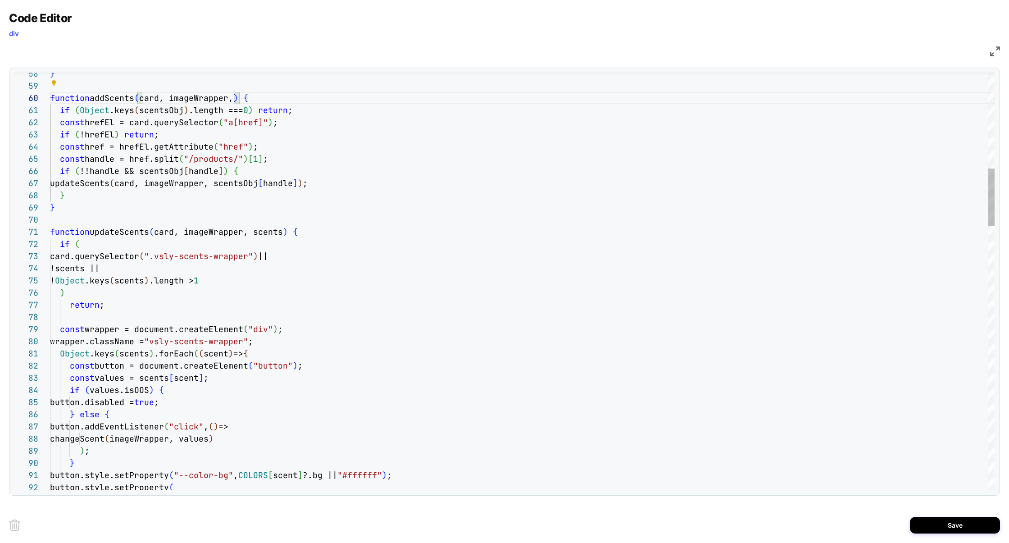
scroll to position [109, 180]
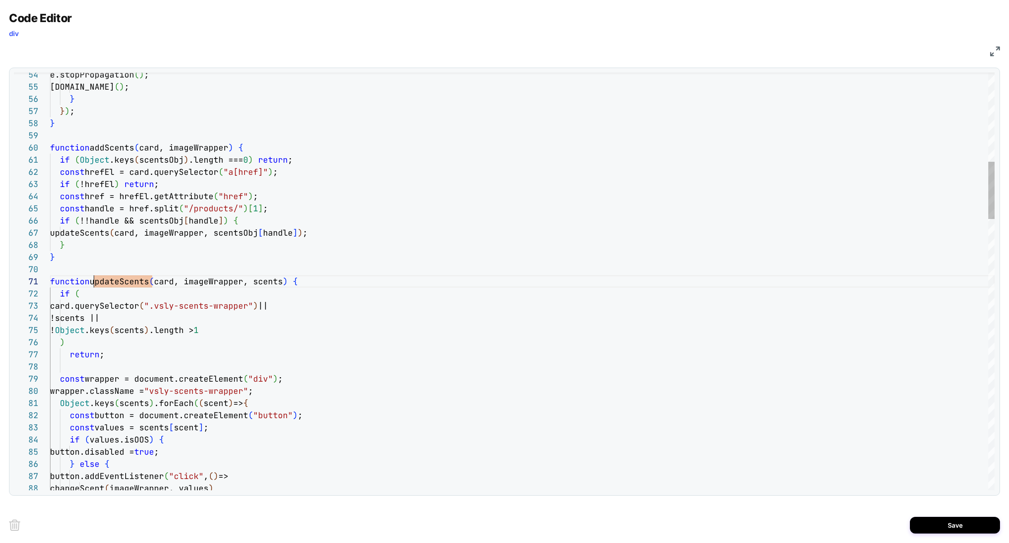
scroll to position [0, 44]
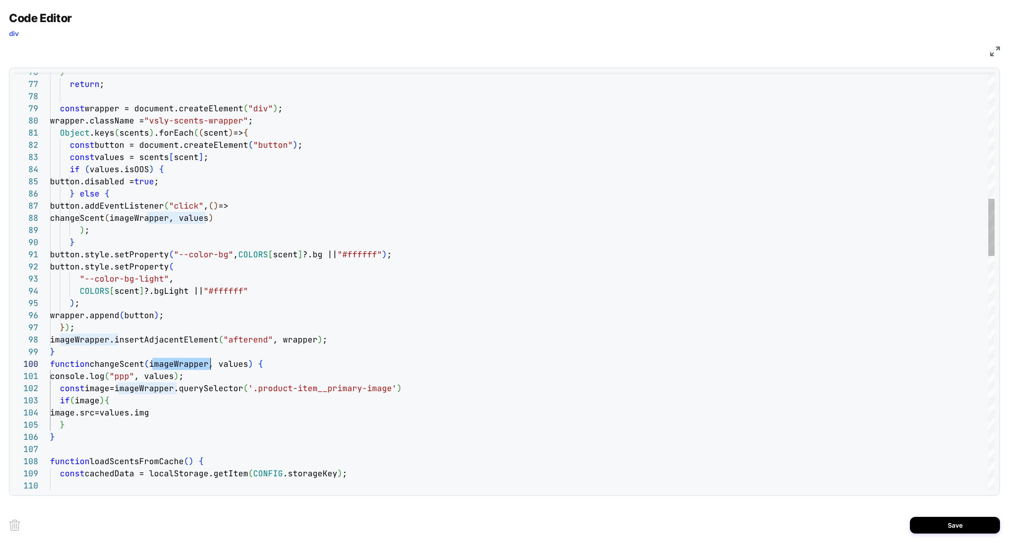
scroll to position [109, 160]
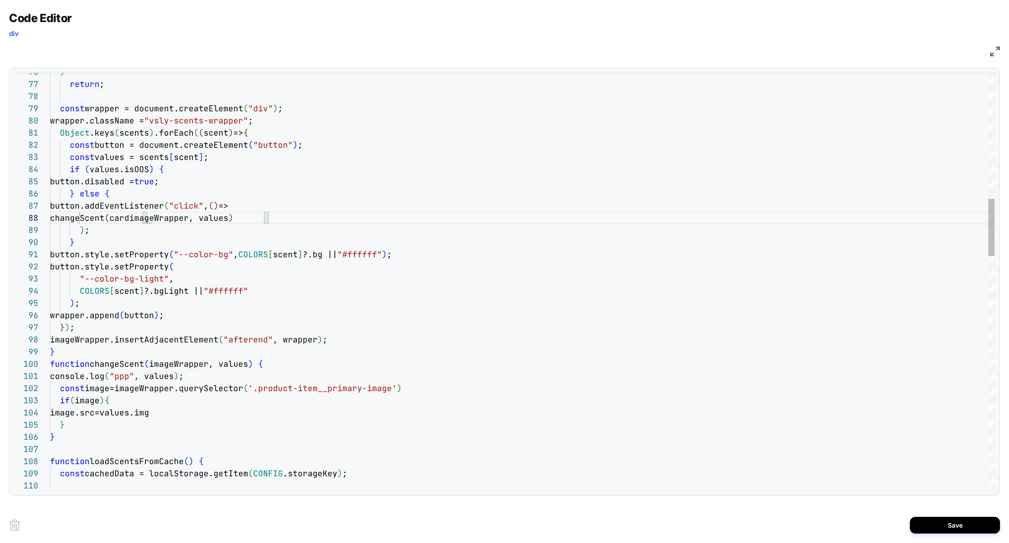
scroll to position [85, 122]
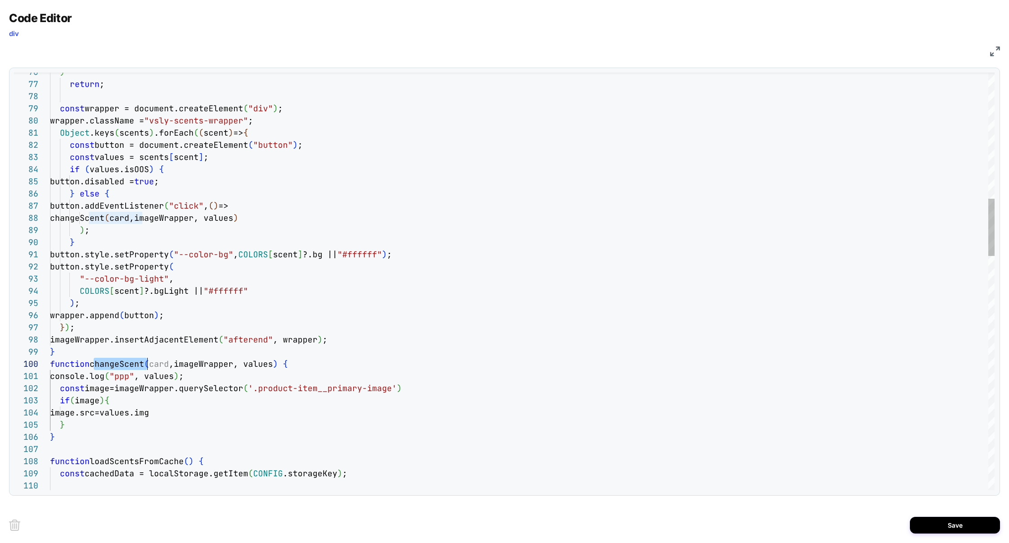
scroll to position [109, 97]
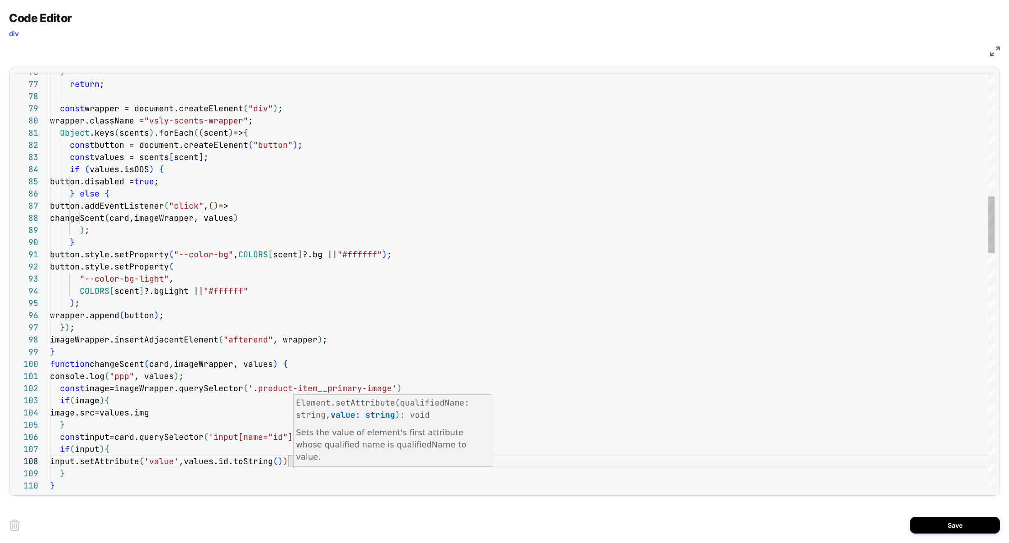
scroll to position [85, 248]
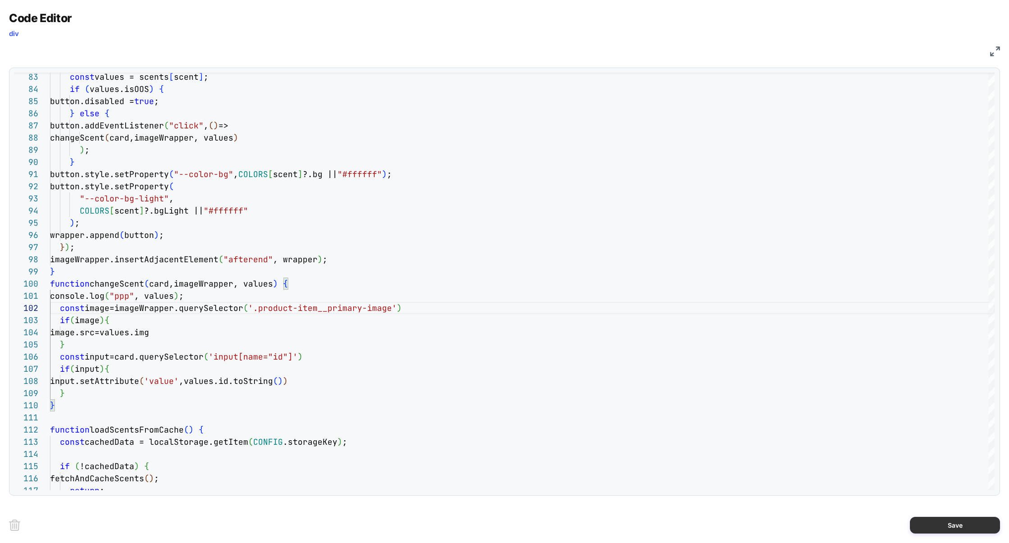
type textarea "**********"
click at [950, 521] on button "Save" at bounding box center [955, 524] width 90 height 17
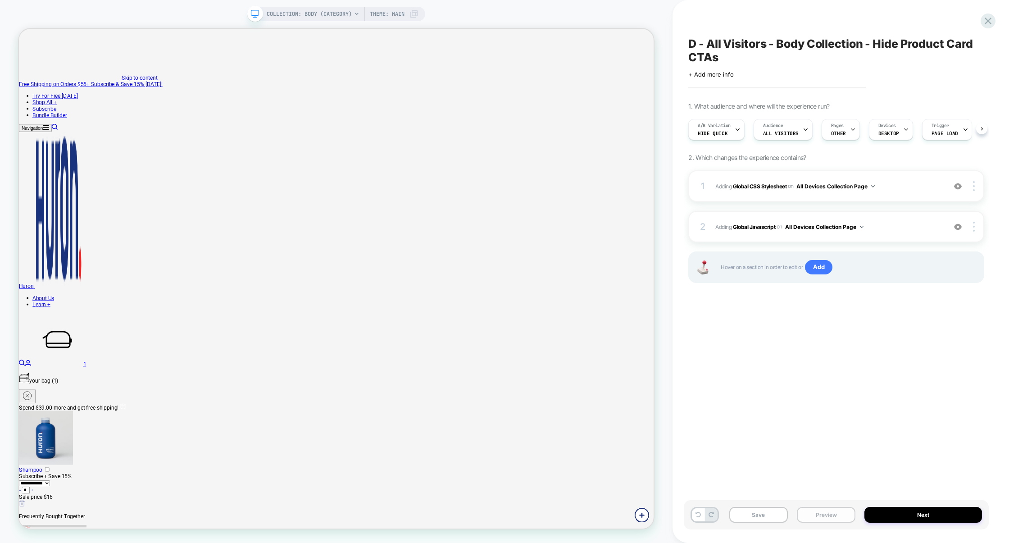
scroll to position [0, 0]
click at [830, 515] on button "Preview" at bounding box center [826, 515] width 59 height 16
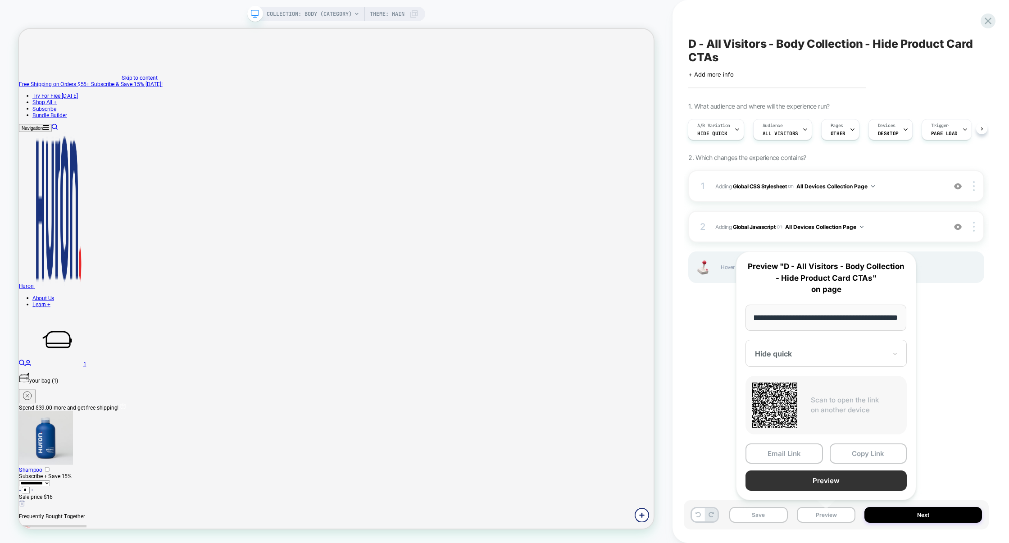
scroll to position [0, 0]
click at [829, 480] on button "Preview" at bounding box center [825, 480] width 161 height 20
